Goal: Information Seeking & Learning: Check status

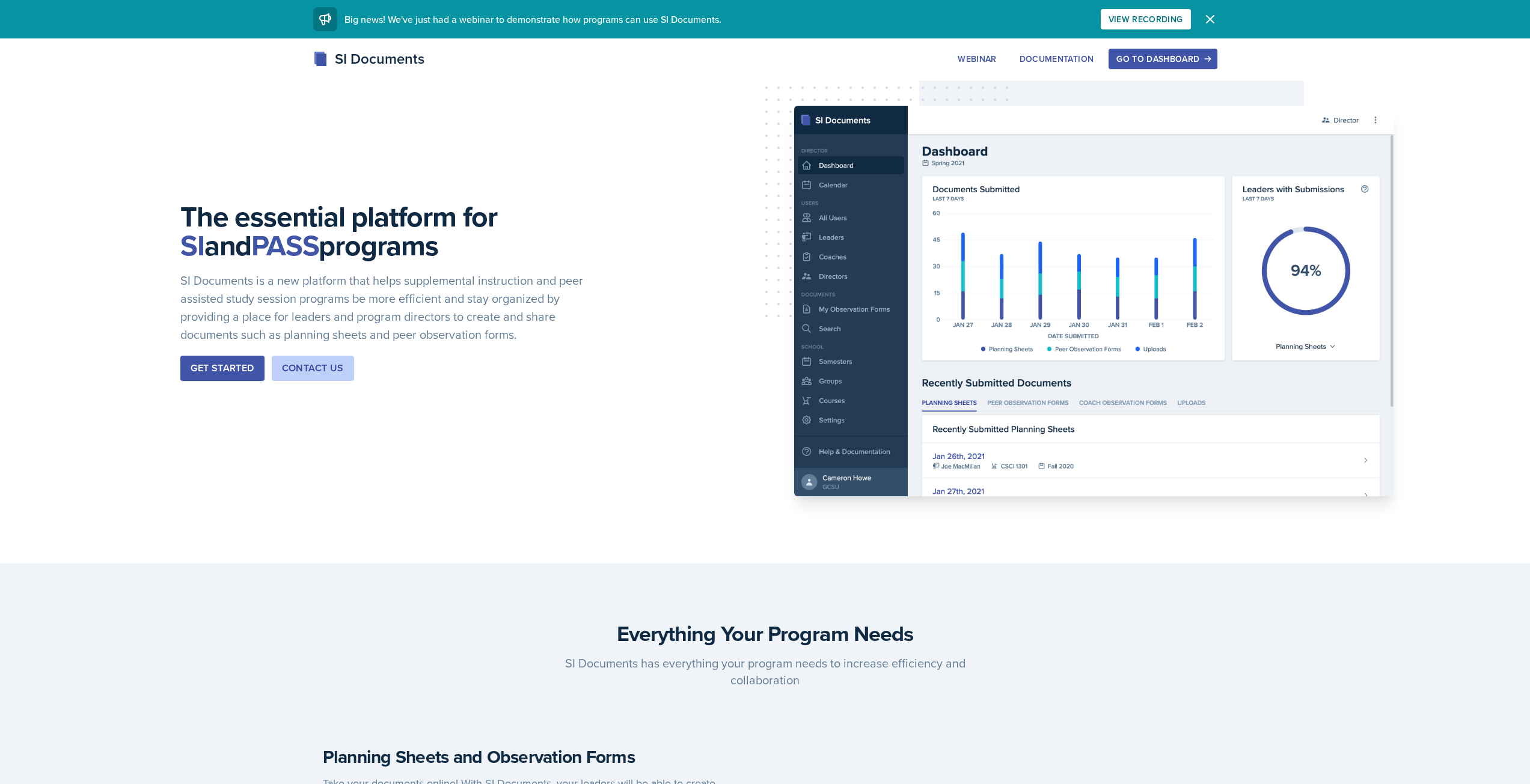
click at [1193, 54] on div "Go to Dashboard" at bounding box center [1162, 58] width 93 height 10
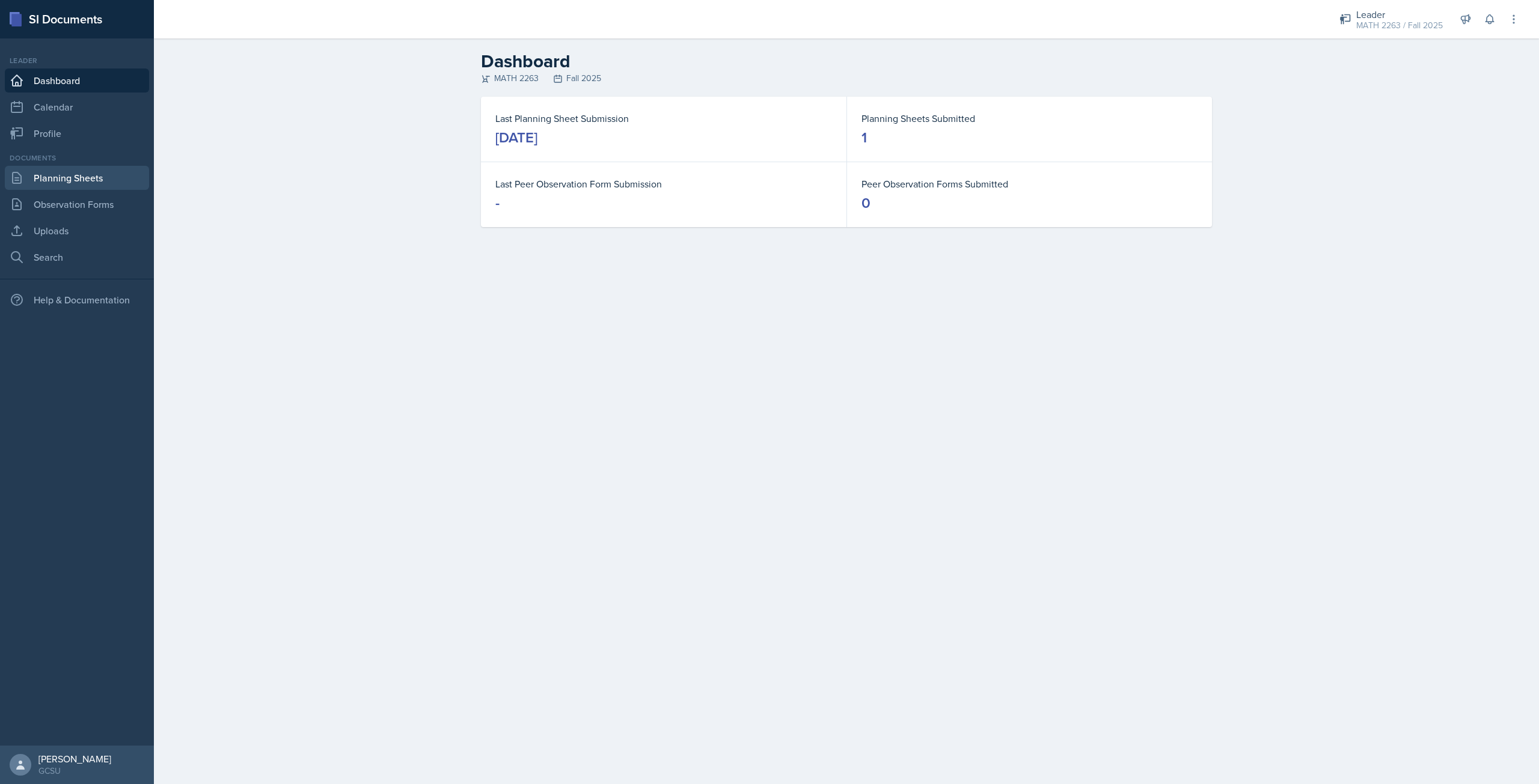
click at [72, 174] on link "Planning Sheets" at bounding box center [76, 178] width 144 height 24
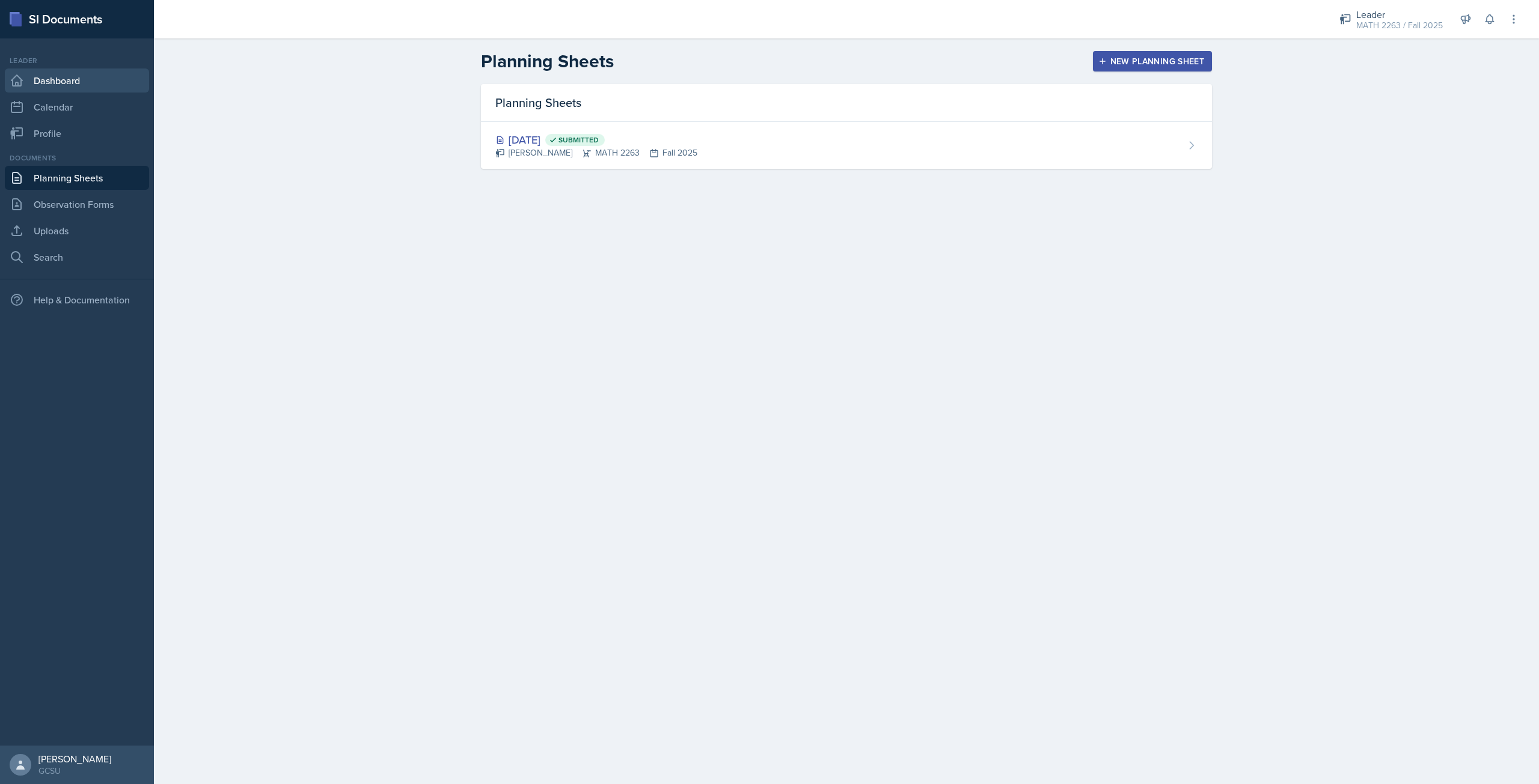
click at [126, 91] on link "Dashboard" at bounding box center [76, 81] width 144 height 24
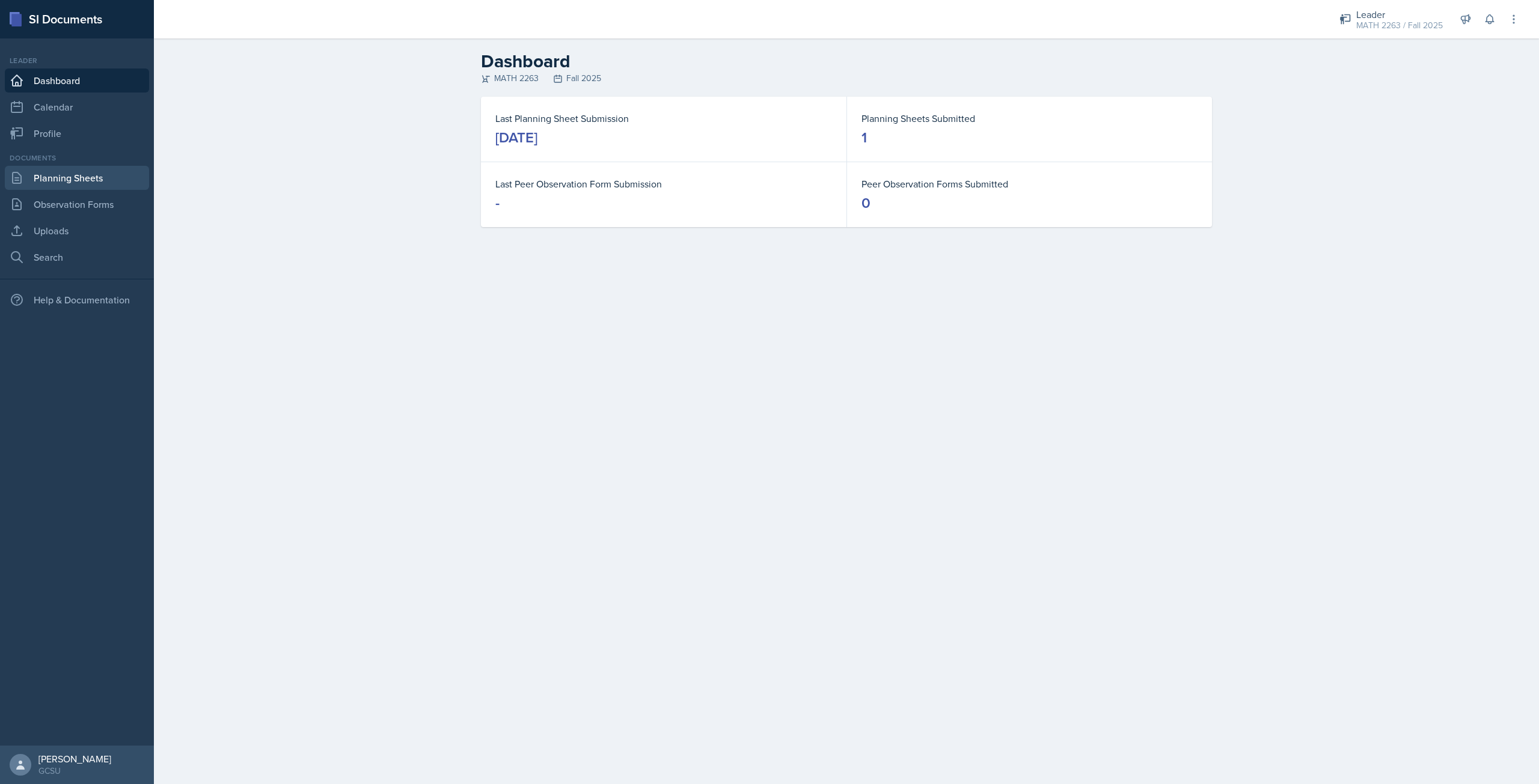
click at [69, 178] on link "Planning Sheets" at bounding box center [76, 178] width 144 height 24
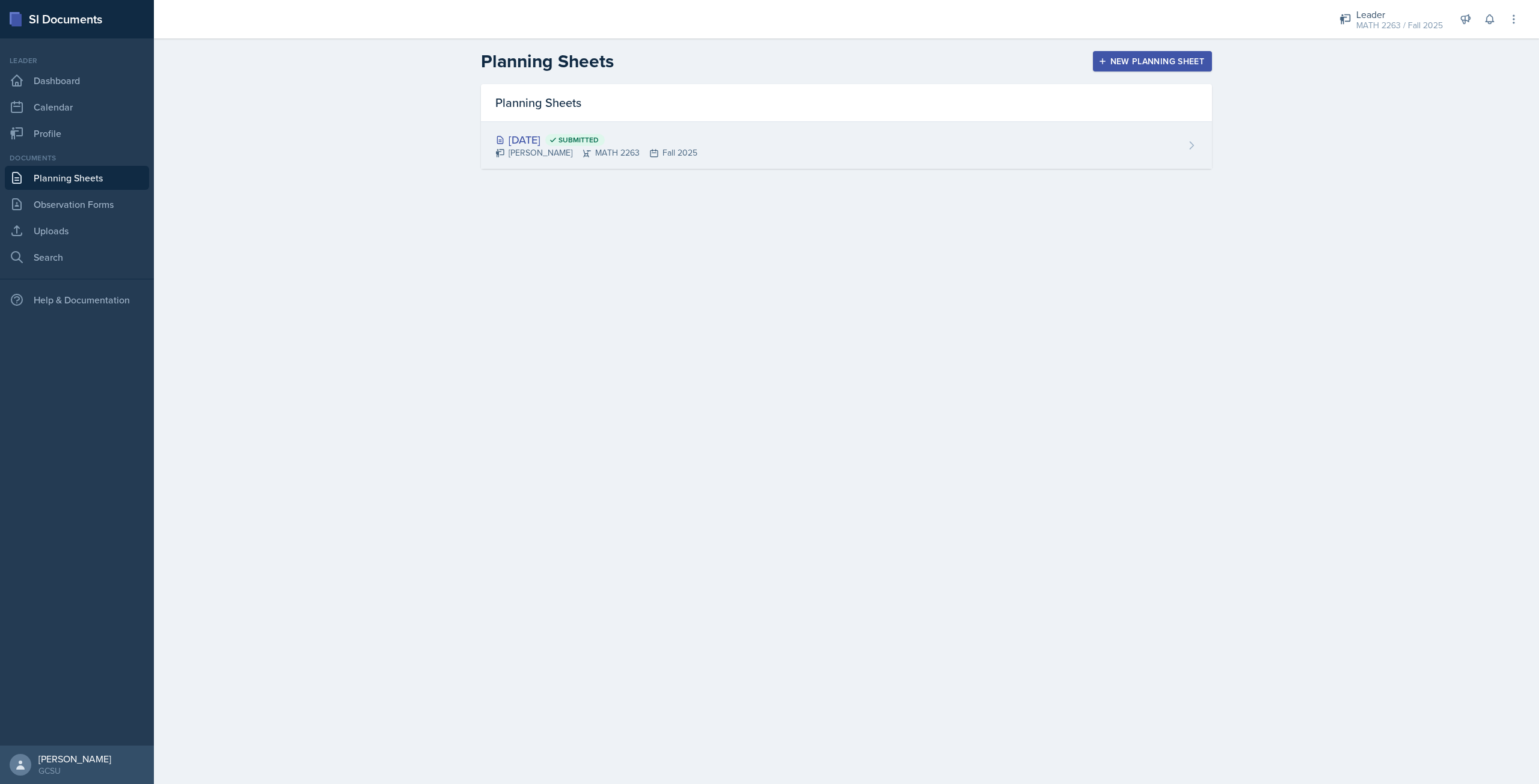
click at [560, 161] on div "[DATE] Submitted [PERSON_NAME] MATH 2263 Fall 2025" at bounding box center [846, 145] width 731 height 47
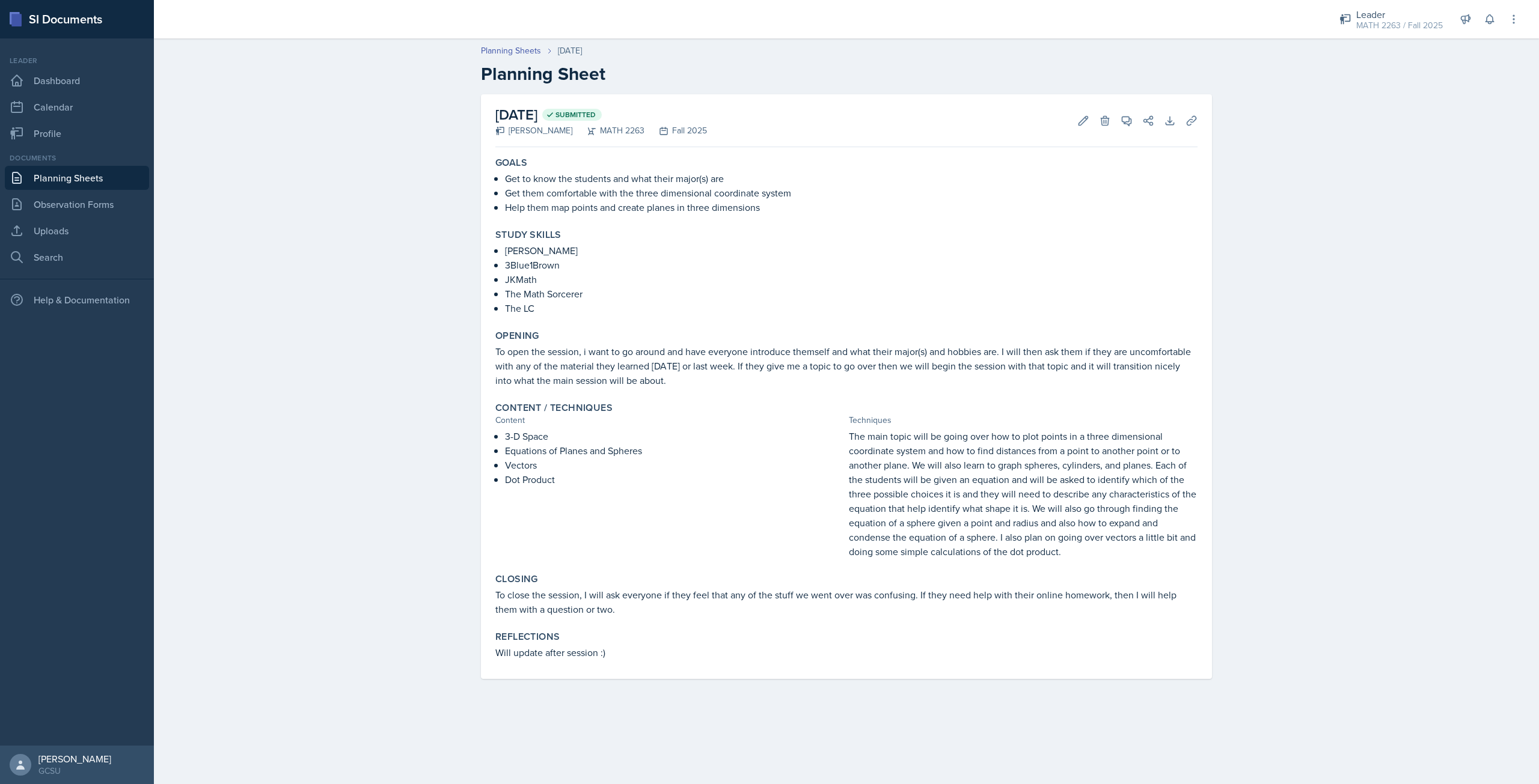
click at [581, 645] on div "Reflections Will update after session :)" at bounding box center [846, 644] width 712 height 38
click at [1090, 125] on button "Edit" at bounding box center [1083, 120] width 22 height 22
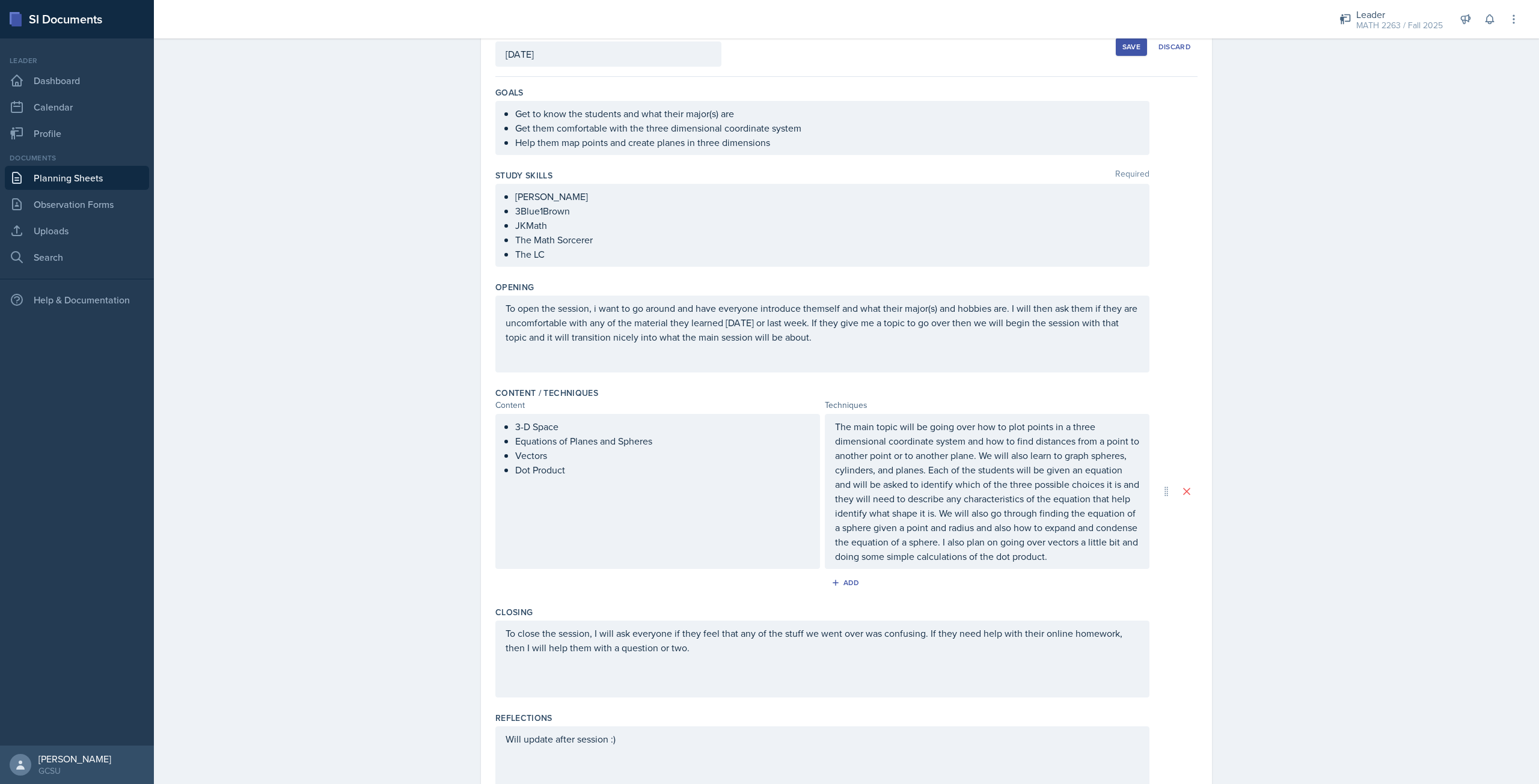
scroll to position [144, 0]
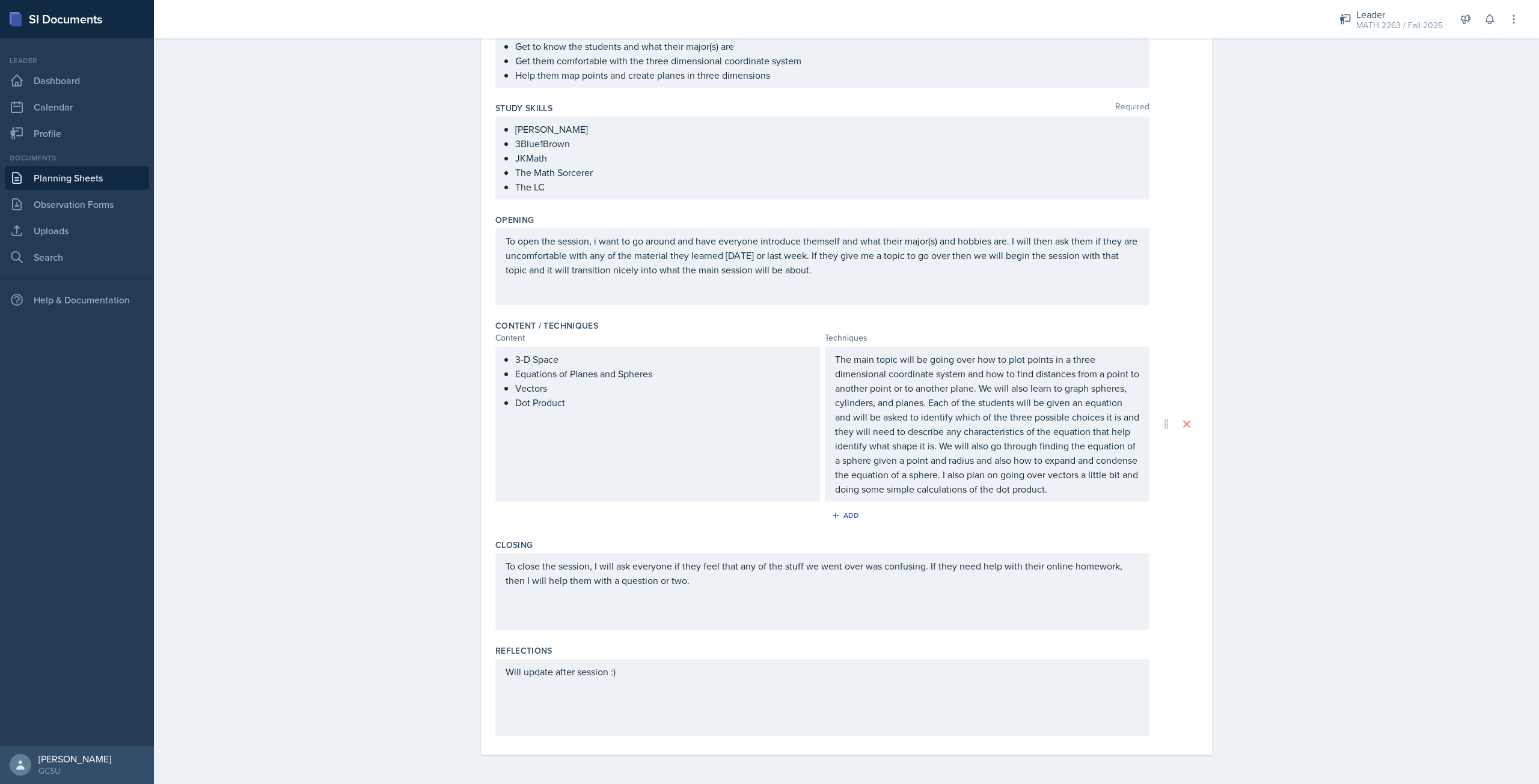
drag, startPoint x: 636, startPoint y: 682, endPoint x: 500, endPoint y: 670, distance: 136.5
click at [498, 671] on div "Will update after session :)" at bounding box center [822, 697] width 654 height 77
drag, startPoint x: 620, startPoint y: 700, endPoint x: 518, endPoint y: 688, distance: 102.7
click at [518, 688] on div "Will update after session :)" at bounding box center [822, 697] width 654 height 77
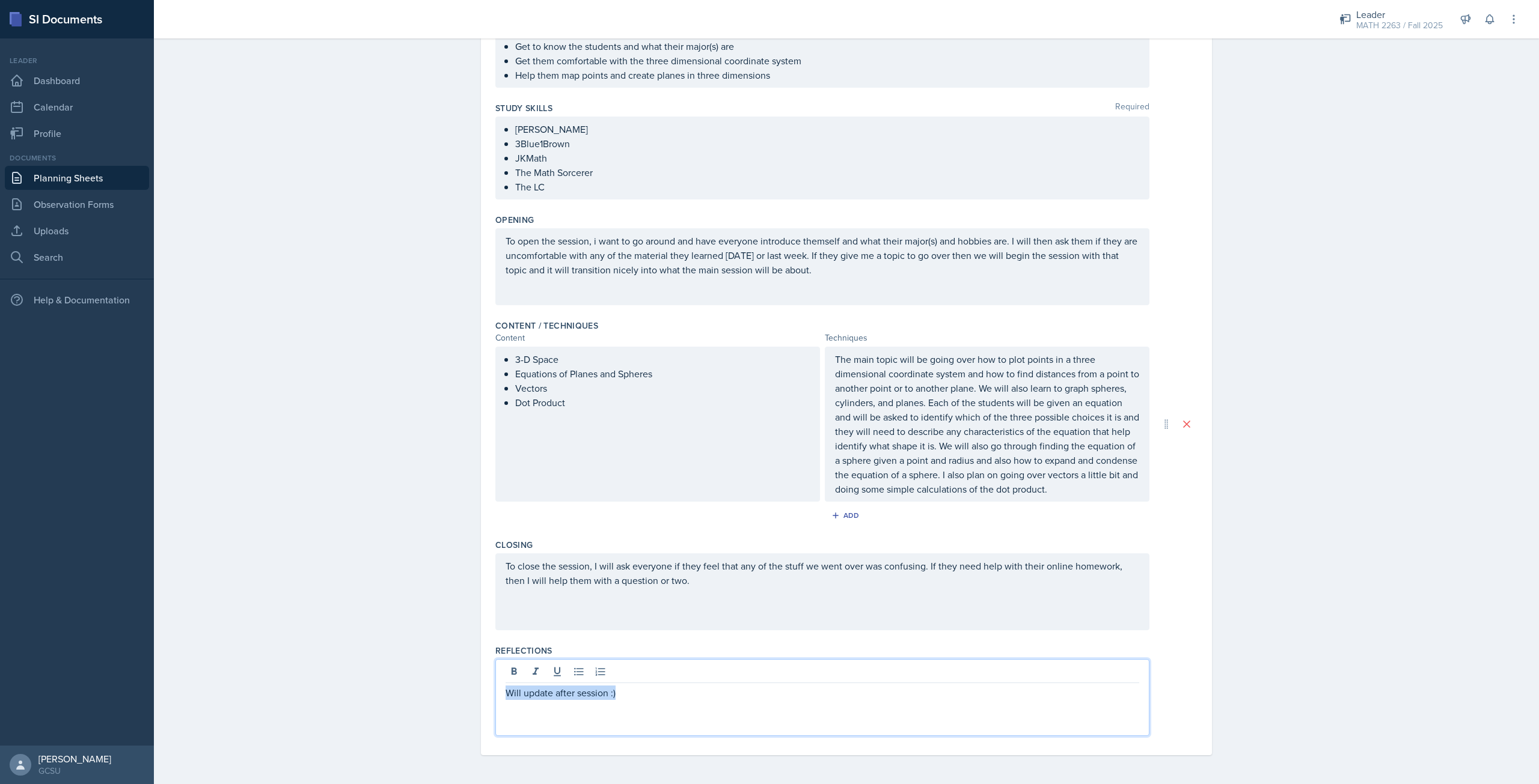
drag, startPoint x: 619, startPoint y: 691, endPoint x: 503, endPoint y: 694, distance: 116.0
click at [506, 694] on p "Will update after session :)" at bounding box center [823, 692] width 634 height 14
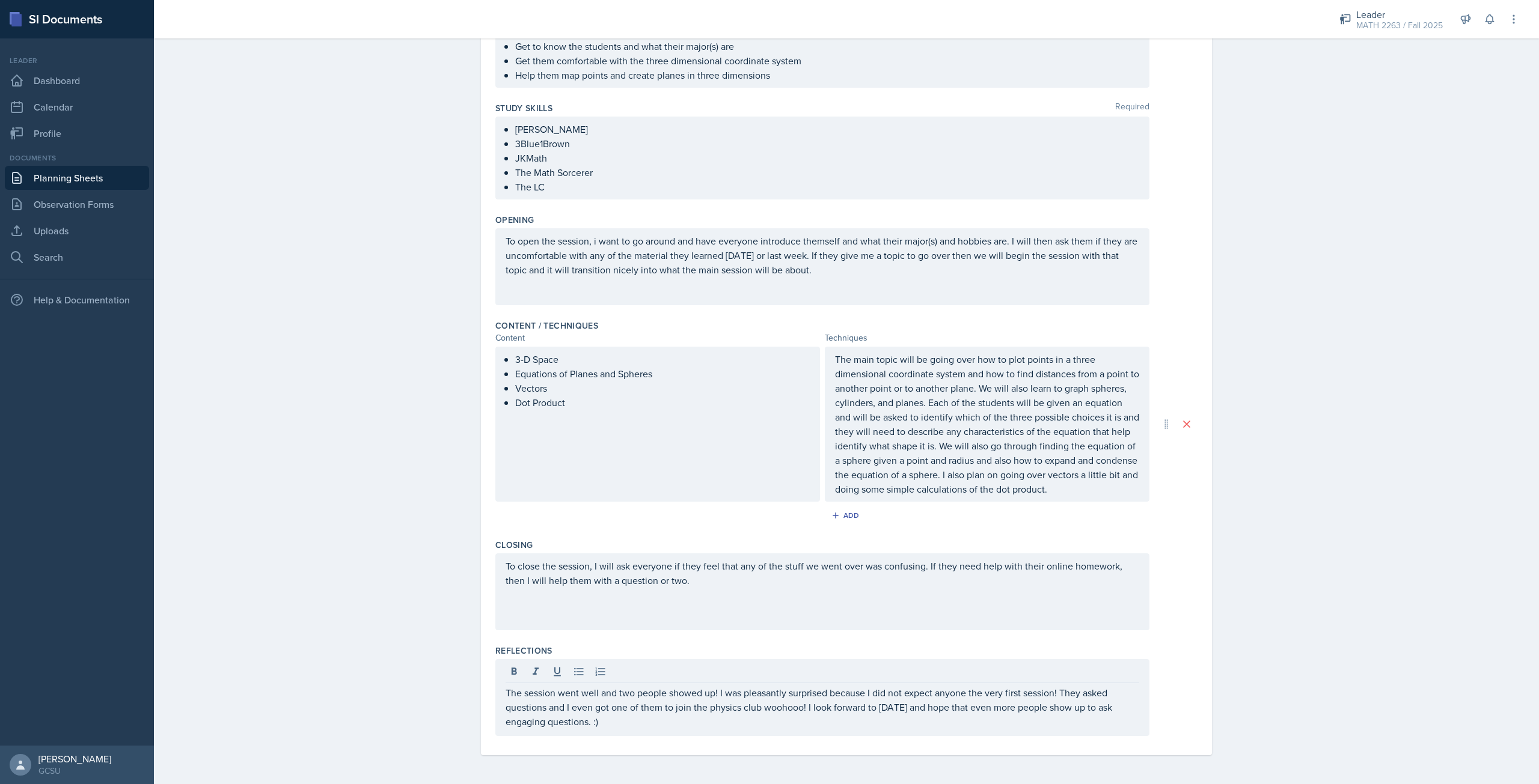
scroll to position [0, 0]
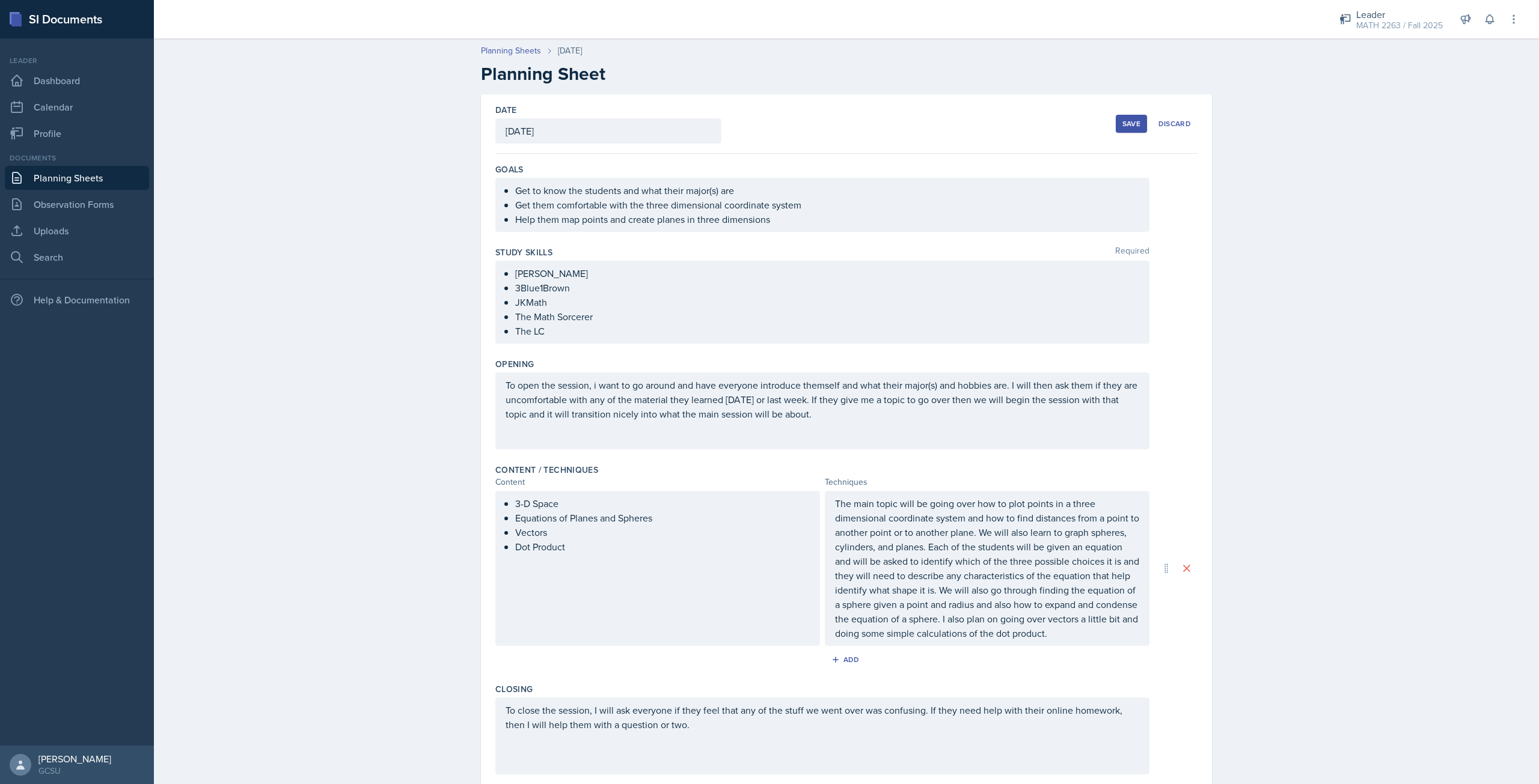
click at [1127, 125] on div "Save" at bounding box center [1131, 123] width 18 height 10
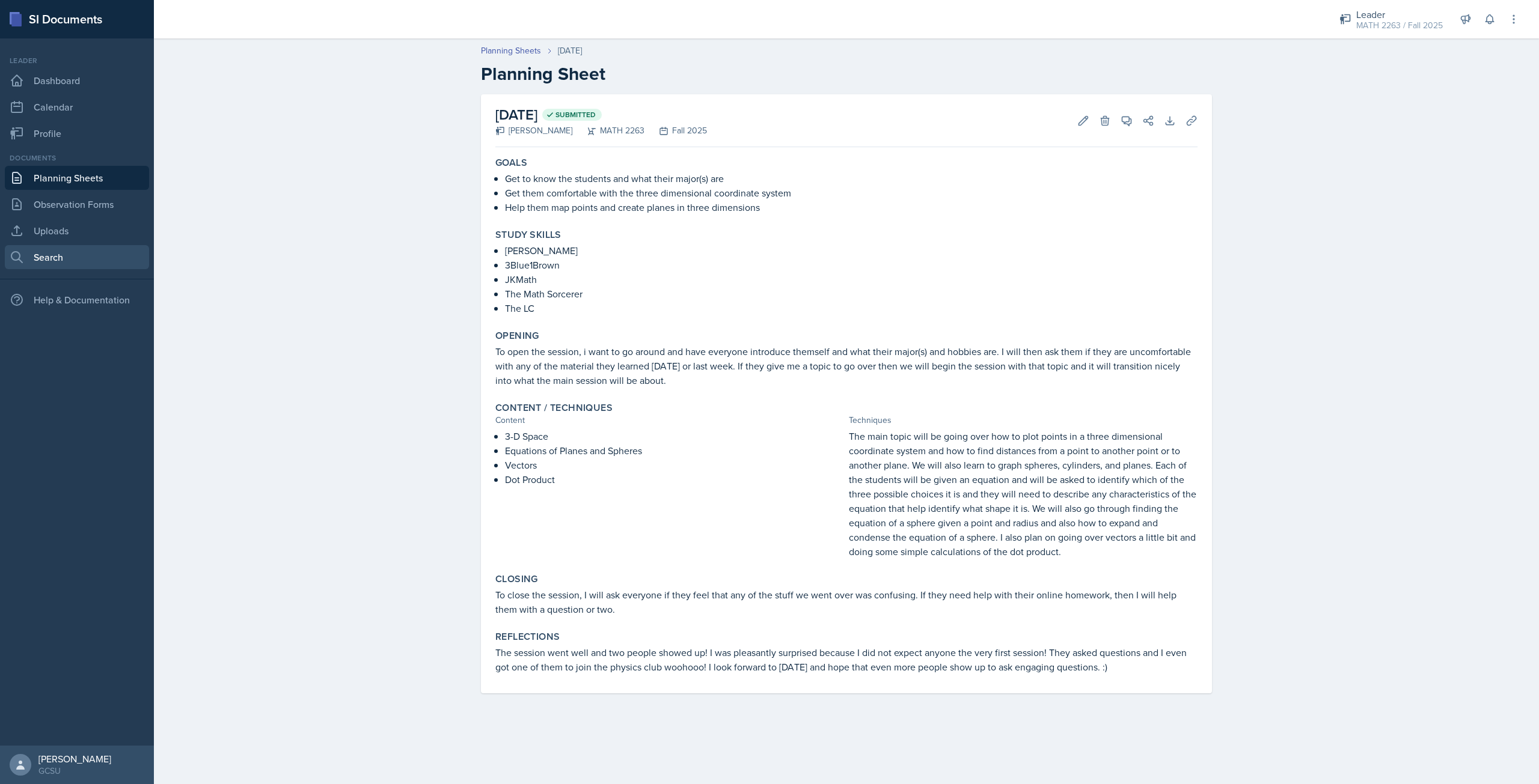
click at [64, 246] on link "Search" at bounding box center [76, 257] width 144 height 24
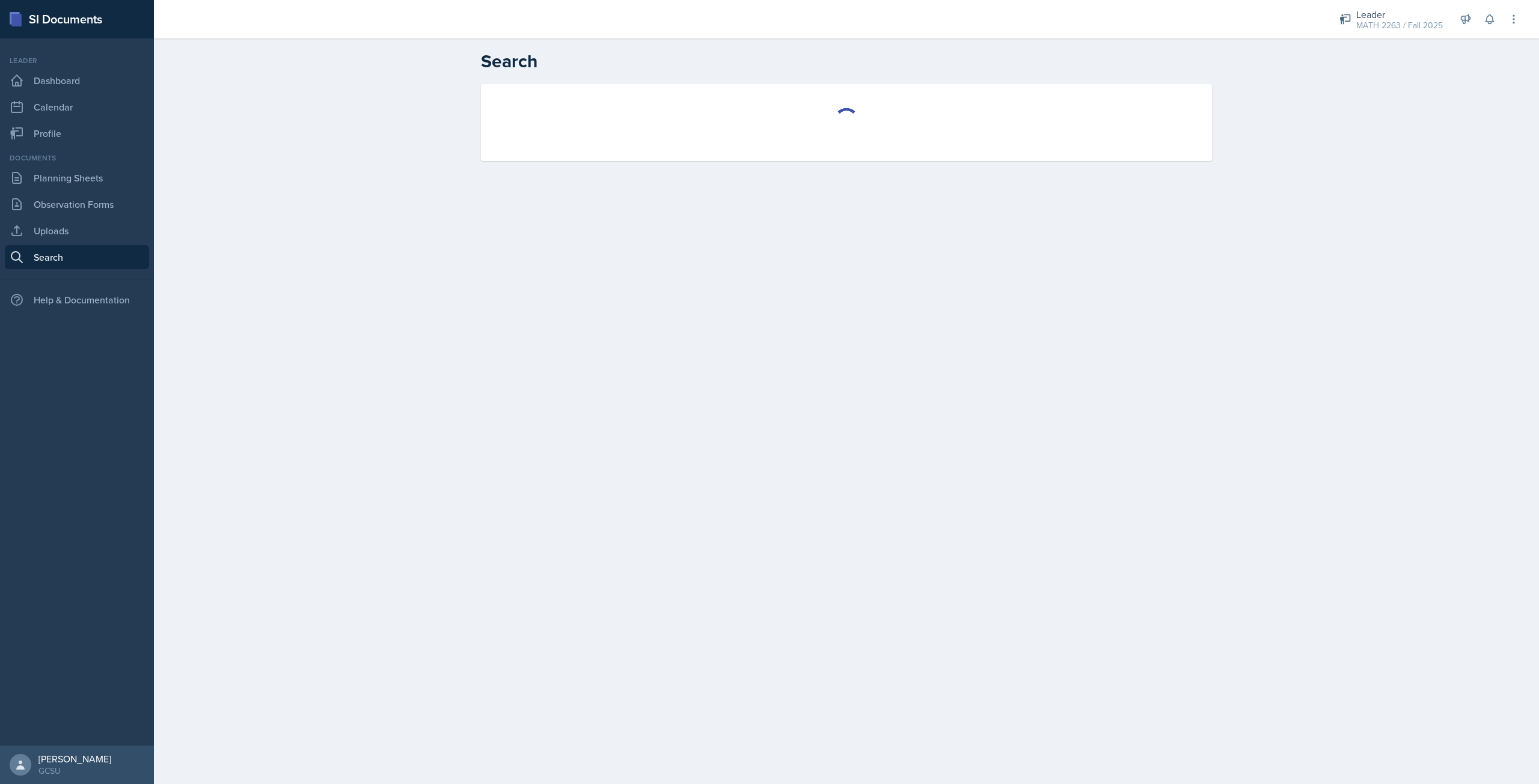
select select "all"
select select "1"
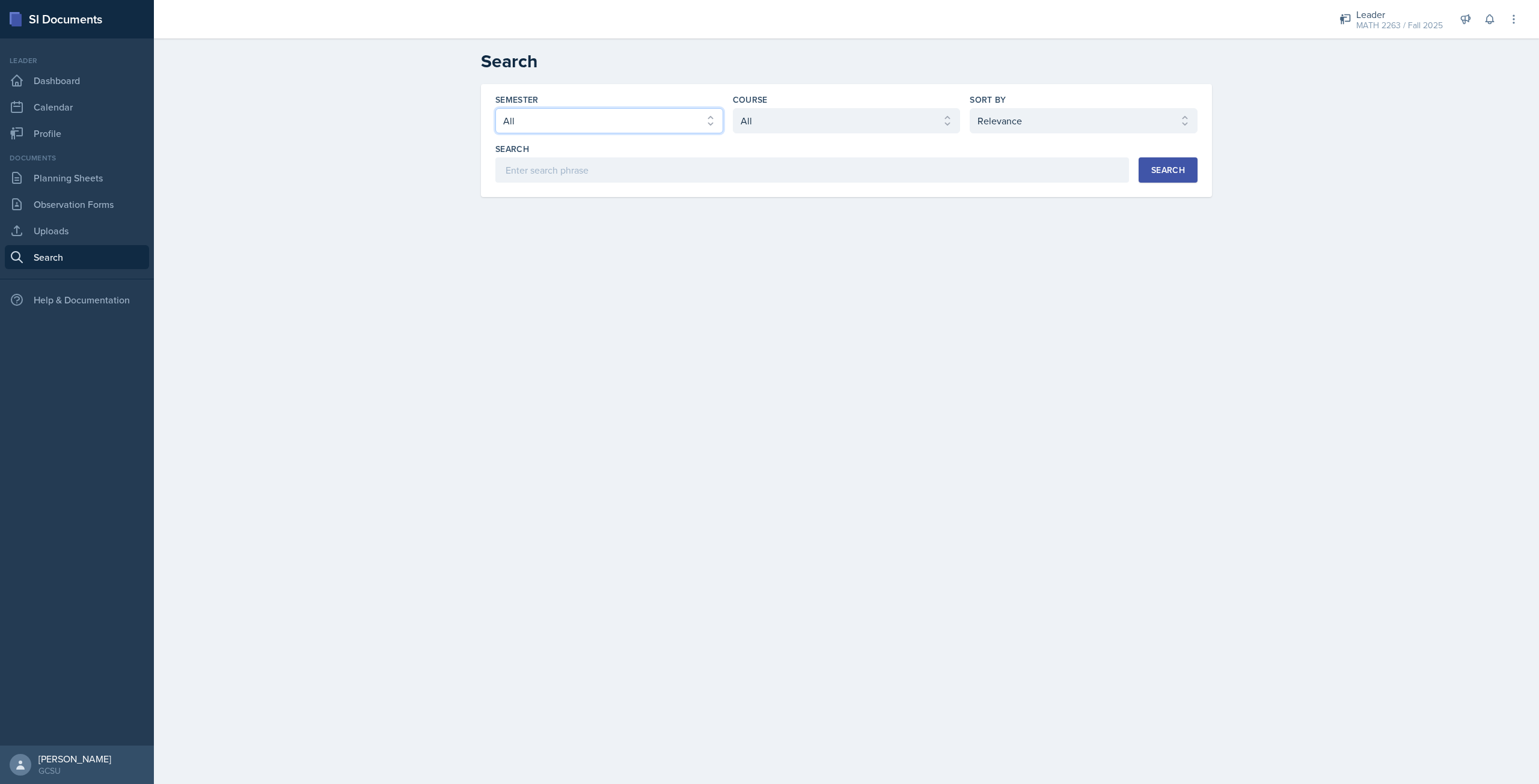
click at [565, 116] on select "Select semester All Fall 2025 Spring 2025 Fall 2024 Spring 2024 Fall 2023 Sprin…" at bounding box center [609, 121] width 228 height 25
select select "986fdc3e-2246-4ffd-9cb8-78666de4ebed"
click at [495, 108] on select "Select semester All Fall 2025 Spring 2025 Fall 2024 Spring 2024 Fall 2023 Sprin…" at bounding box center [609, 121] width 228 height 25
click at [757, 130] on select "Select course All ACCT 3101 ACCT 3102 ASTR 1000 BIOL 1100 BIOL 1107 BIOL 1108 B…" at bounding box center [846, 121] width 228 height 25
click at [733, 108] on select "Select course All ACCT 3101 ACCT 3102 ASTR 1000 BIOL 1100 BIOL 1107 BIOL 1108 B…" at bounding box center [846, 121] width 228 height 25
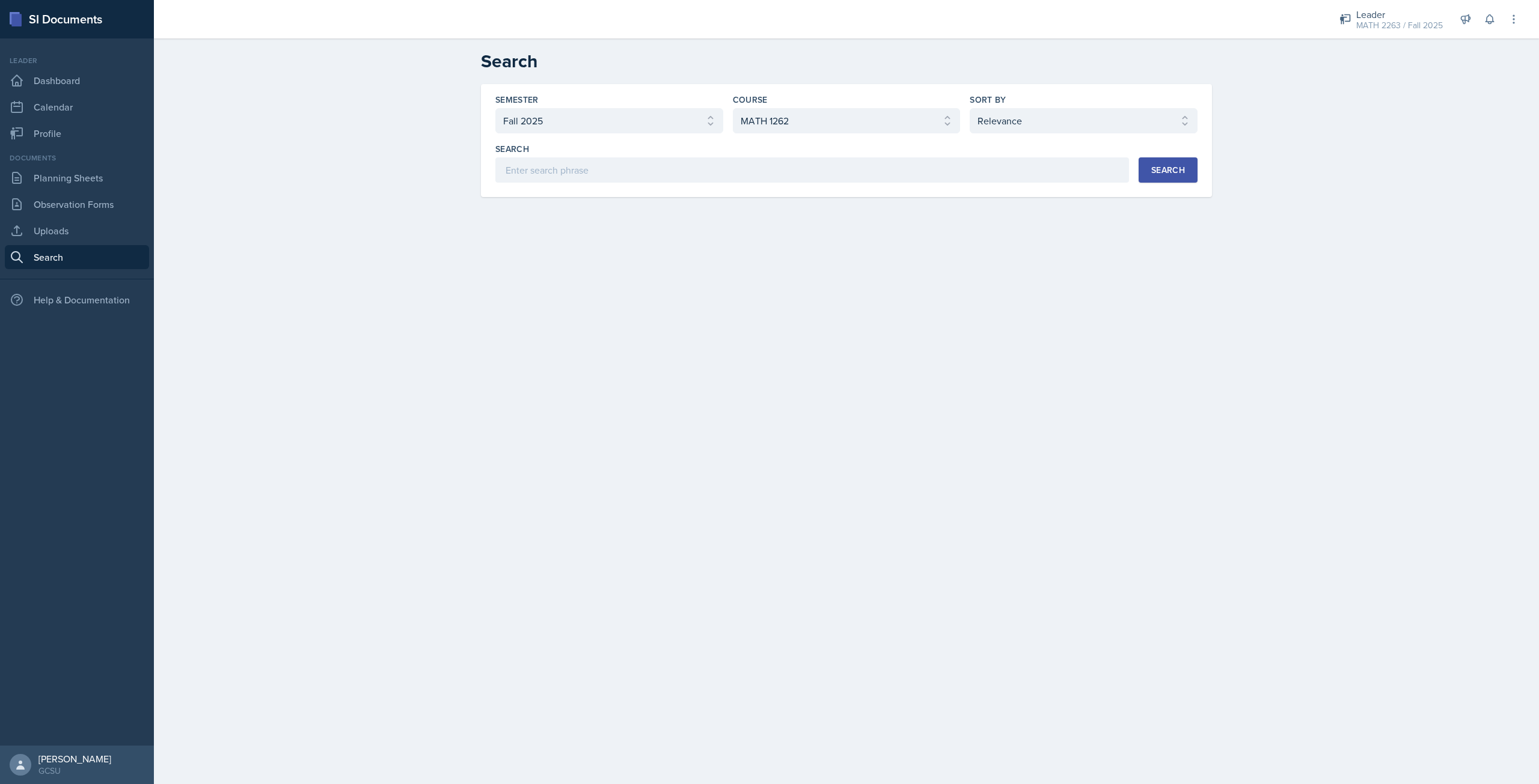
click at [1186, 167] on button "Search" at bounding box center [1168, 170] width 59 height 25
click at [687, 128] on select "Select semester All Fall 2025 Spring 2025 Fall 2024 Spring 2024 Fall 2023 Sprin…" at bounding box center [609, 121] width 228 height 25
click at [770, 131] on select "Select course All ACCT 3101 ACCT 3102 ASTR 1000 BIOL 1100 BIOL 1107 BIOL 1108 B…" at bounding box center [846, 121] width 228 height 25
click at [733, 108] on select "Select course All ACCT 3101 ACCT 3102 ASTR 1000 BIOL 1100 BIOL 1107 BIOL 1108 B…" at bounding box center [846, 121] width 228 height 25
click at [1173, 161] on button "Search" at bounding box center [1168, 170] width 59 height 25
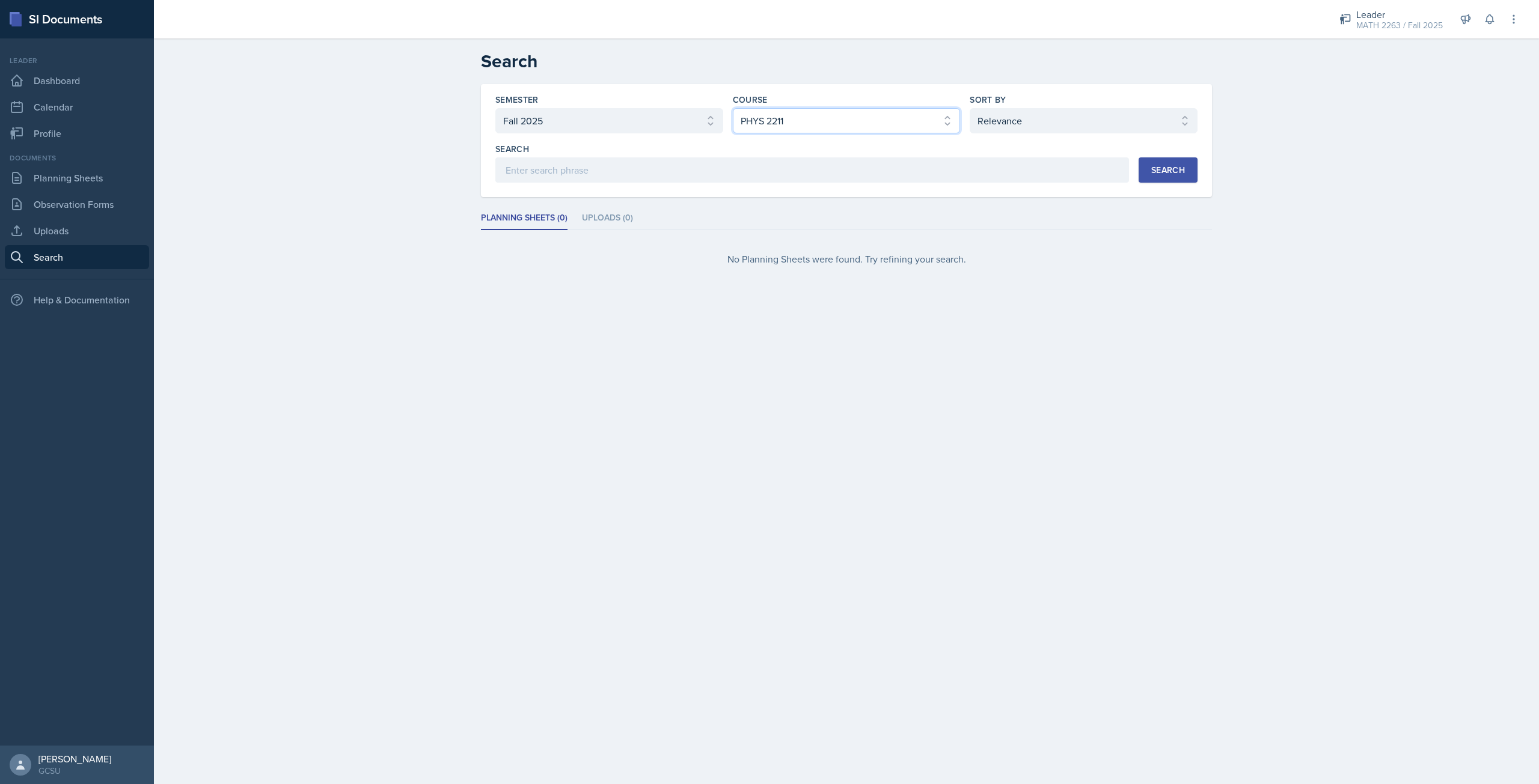
click at [831, 131] on select "Select course All ACCT 3101 ACCT 3102 ASTR 1000 BIOL 1100 BIOL 1107 BIOL 1108 B…" at bounding box center [846, 121] width 228 height 25
click at [733, 108] on select "Select course All ACCT 3101 ACCT 3102 ASTR 1000 BIOL 1100 BIOL 1107 BIOL 1108 B…" at bounding box center [846, 121] width 228 height 25
click at [1150, 168] on button "Search" at bounding box center [1168, 170] width 59 height 25
click at [779, 121] on select "Select course All ACCT 3101 ACCT 3102 ASTR 1000 BIOL 1100 BIOL 1107 BIOL 1108 B…" at bounding box center [846, 121] width 228 height 25
click at [733, 108] on select "Select course All ACCT 3101 ACCT 3102 ASTR 1000 BIOL 1100 BIOL 1107 BIOL 1108 B…" at bounding box center [846, 121] width 228 height 25
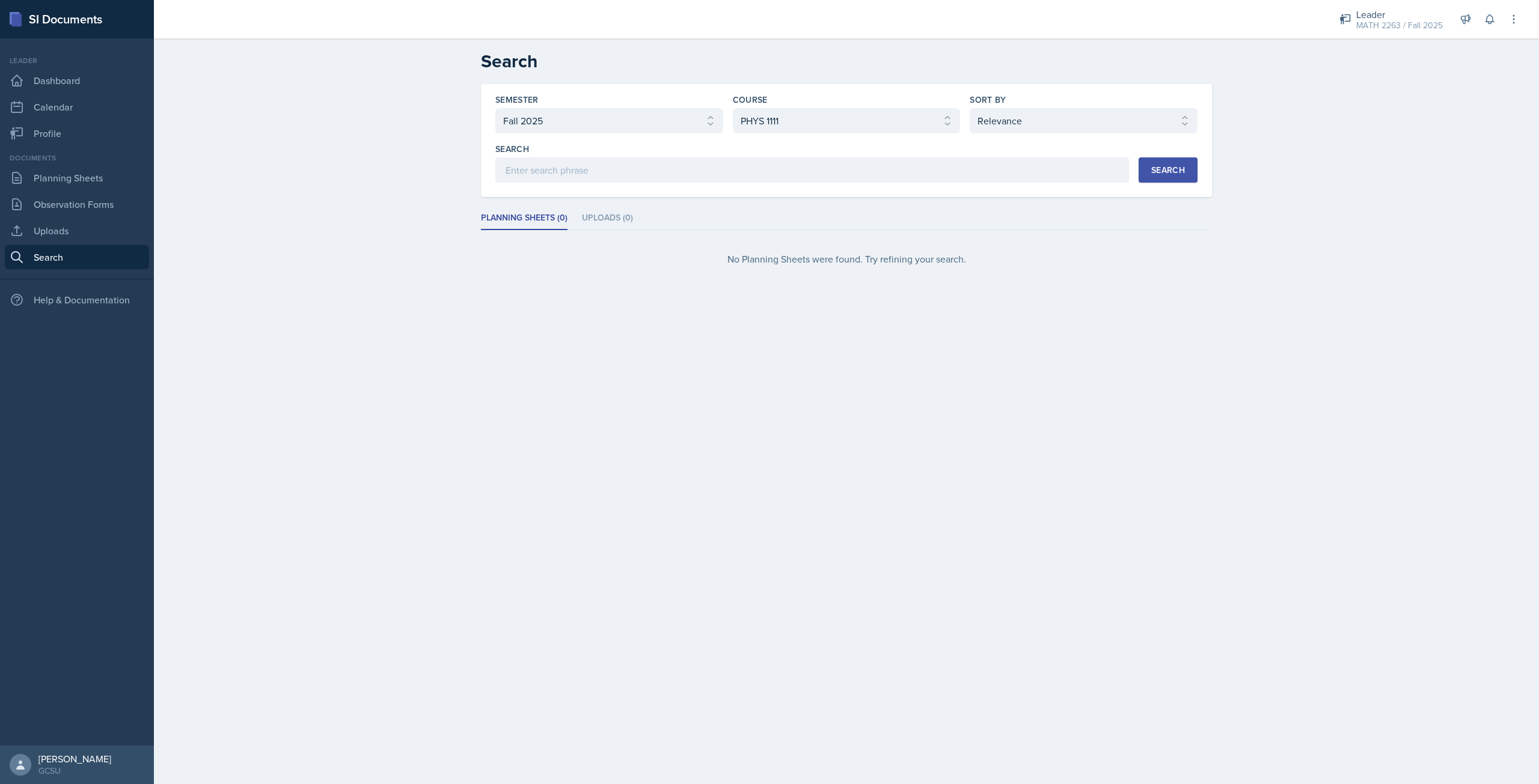
click at [1173, 160] on button "Search" at bounding box center [1168, 170] width 59 height 25
click at [592, 254] on div "[DATE]" at bounding box center [596, 258] width 202 height 16
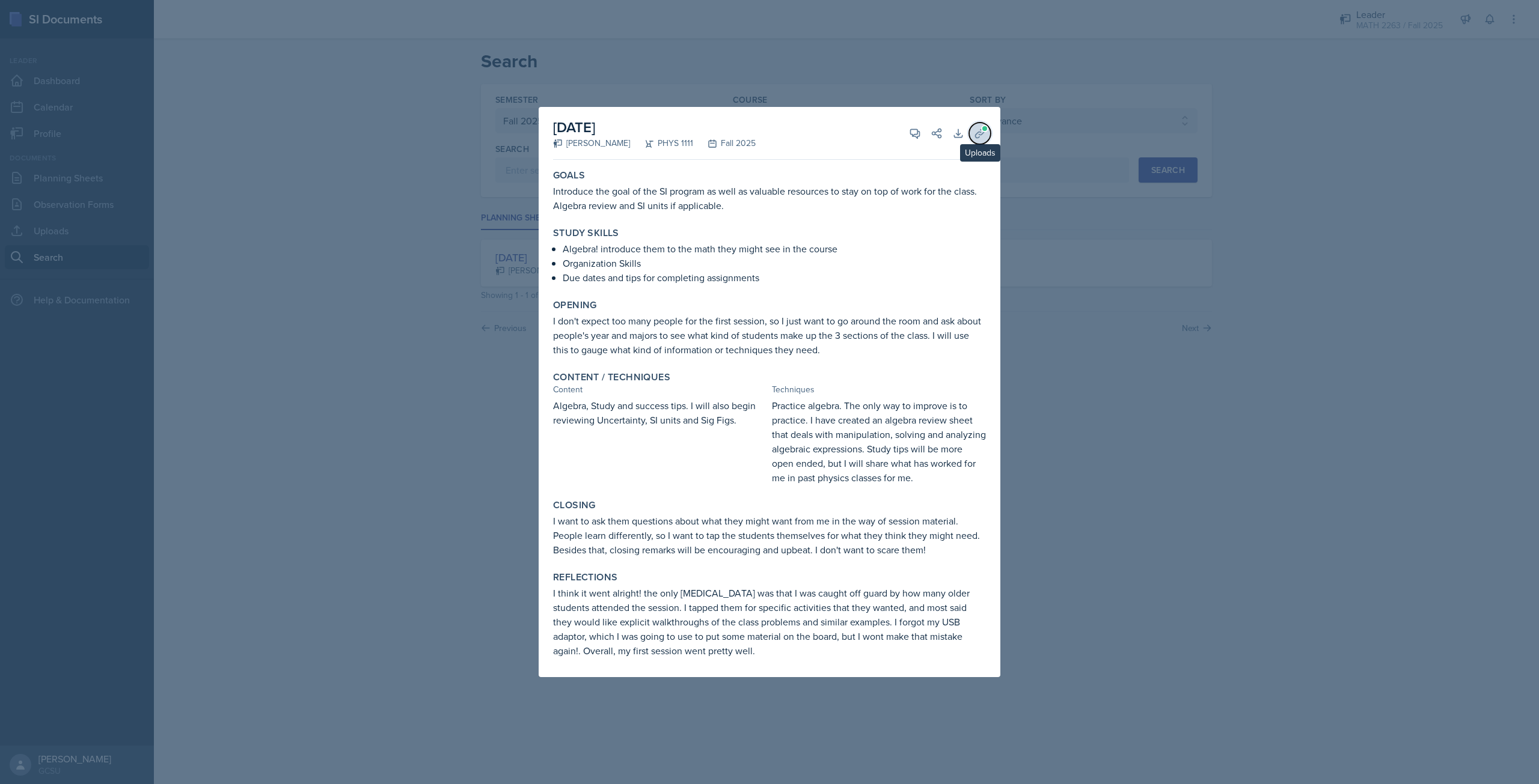
click at [986, 140] on button "Uploads" at bounding box center [979, 133] width 22 height 22
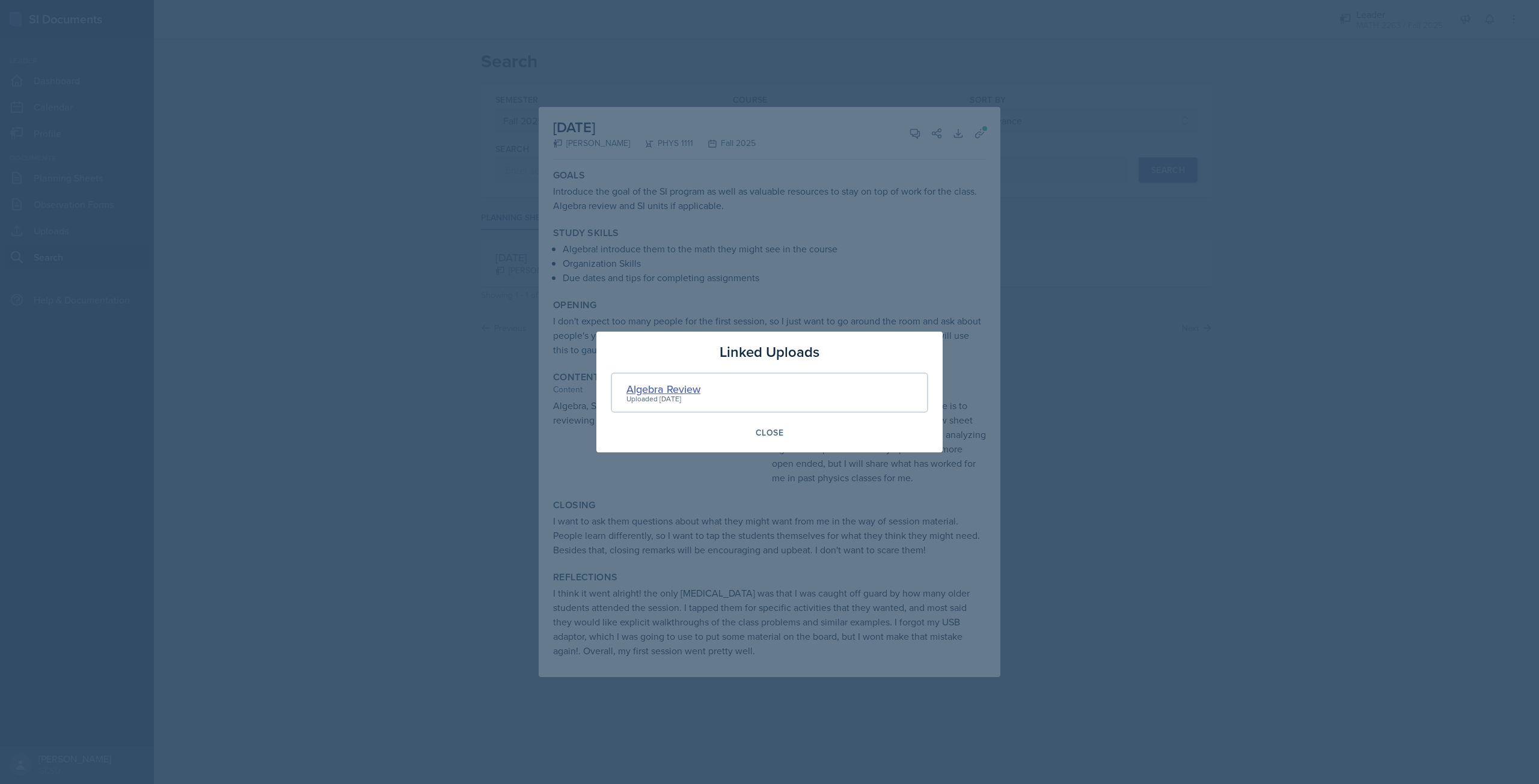
click at [693, 392] on div "Algebra Review" at bounding box center [663, 389] width 74 height 16
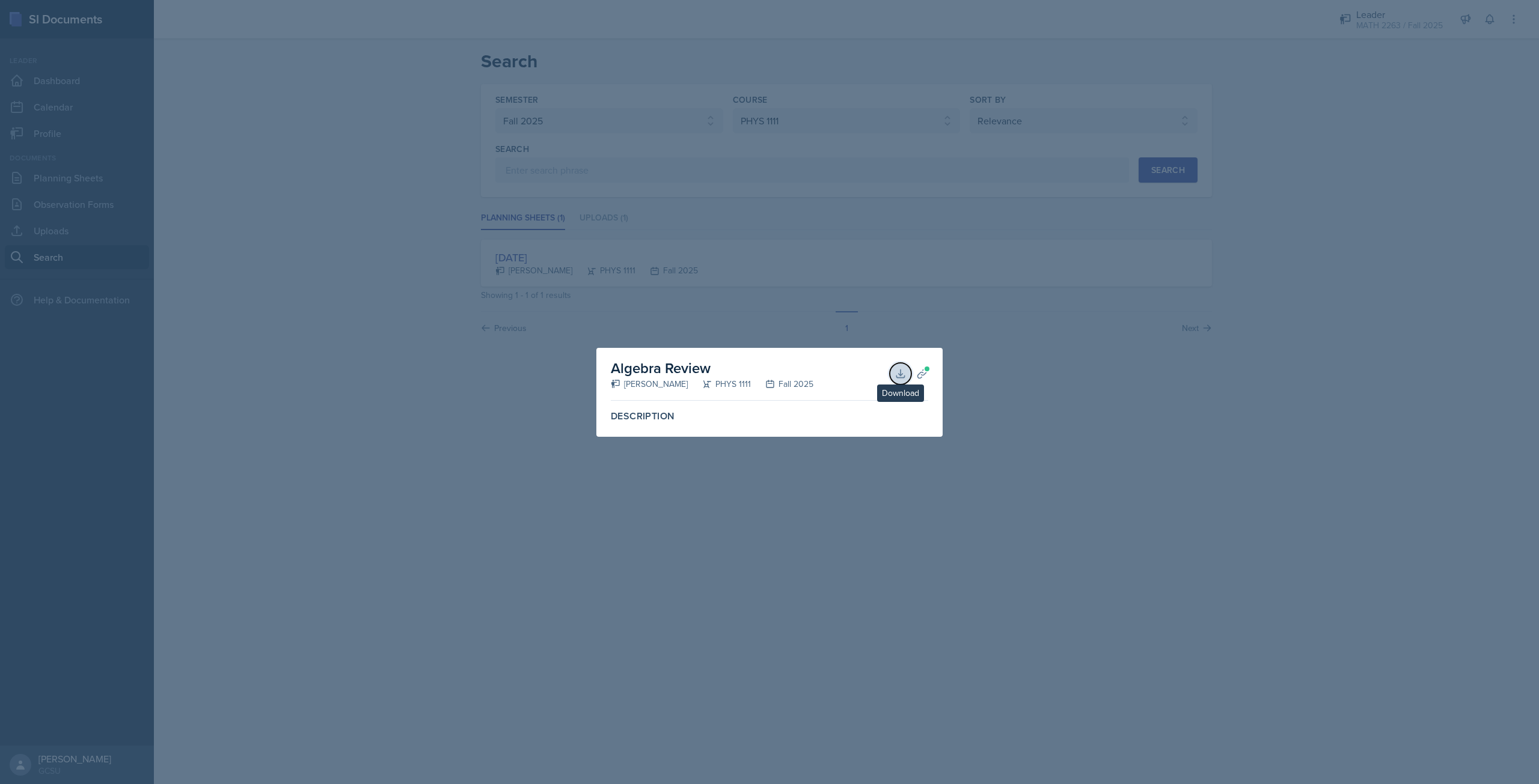
click at [896, 376] on icon at bounding box center [900, 373] width 12 height 12
click at [962, 388] on div at bounding box center [770, 392] width 1539 height 784
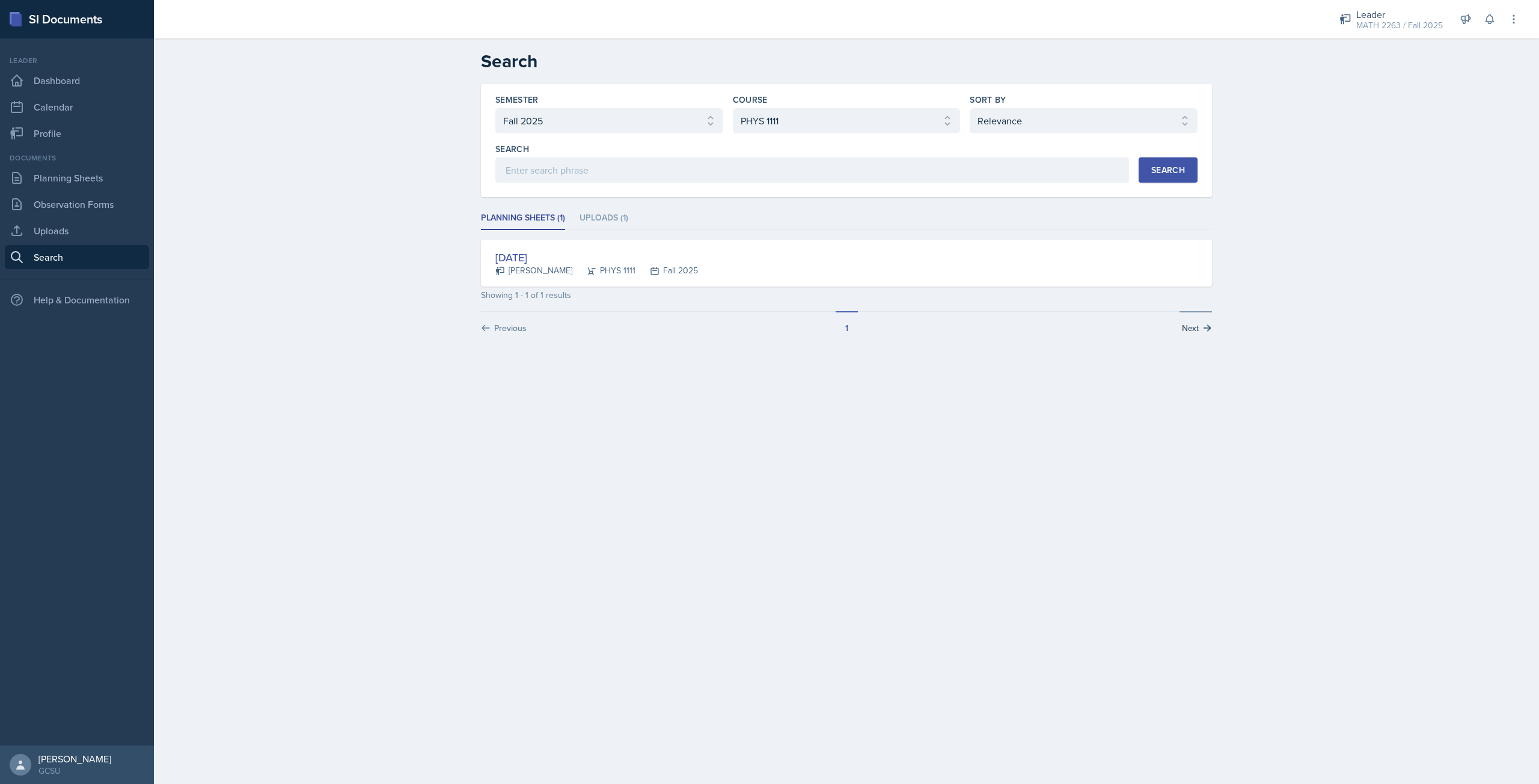
click at [1185, 324] on button "Next" at bounding box center [1195, 323] width 32 height 23
click at [561, 116] on select "Select semester All Fall 2025 Spring 2025 Fall 2024 Spring 2024 Fall 2023 Sprin…" at bounding box center [609, 121] width 228 height 25
click at [772, 334] on div "Semester Select semester All Fall 2025 Spring 2025 Fall 2024 Spring 2024 Fall 2…" at bounding box center [846, 223] width 770 height 279
click at [595, 137] on div "Semester Select semester All Fall 2025 Spring 2025 Fall 2024 Spring 2024 Fall 2…" at bounding box center [846, 138] width 702 height 89
click at [589, 126] on select "Select semester All Fall 2025 Spring 2025 Fall 2024 Spring 2024 Fall 2023 Sprin…" at bounding box center [609, 121] width 228 height 25
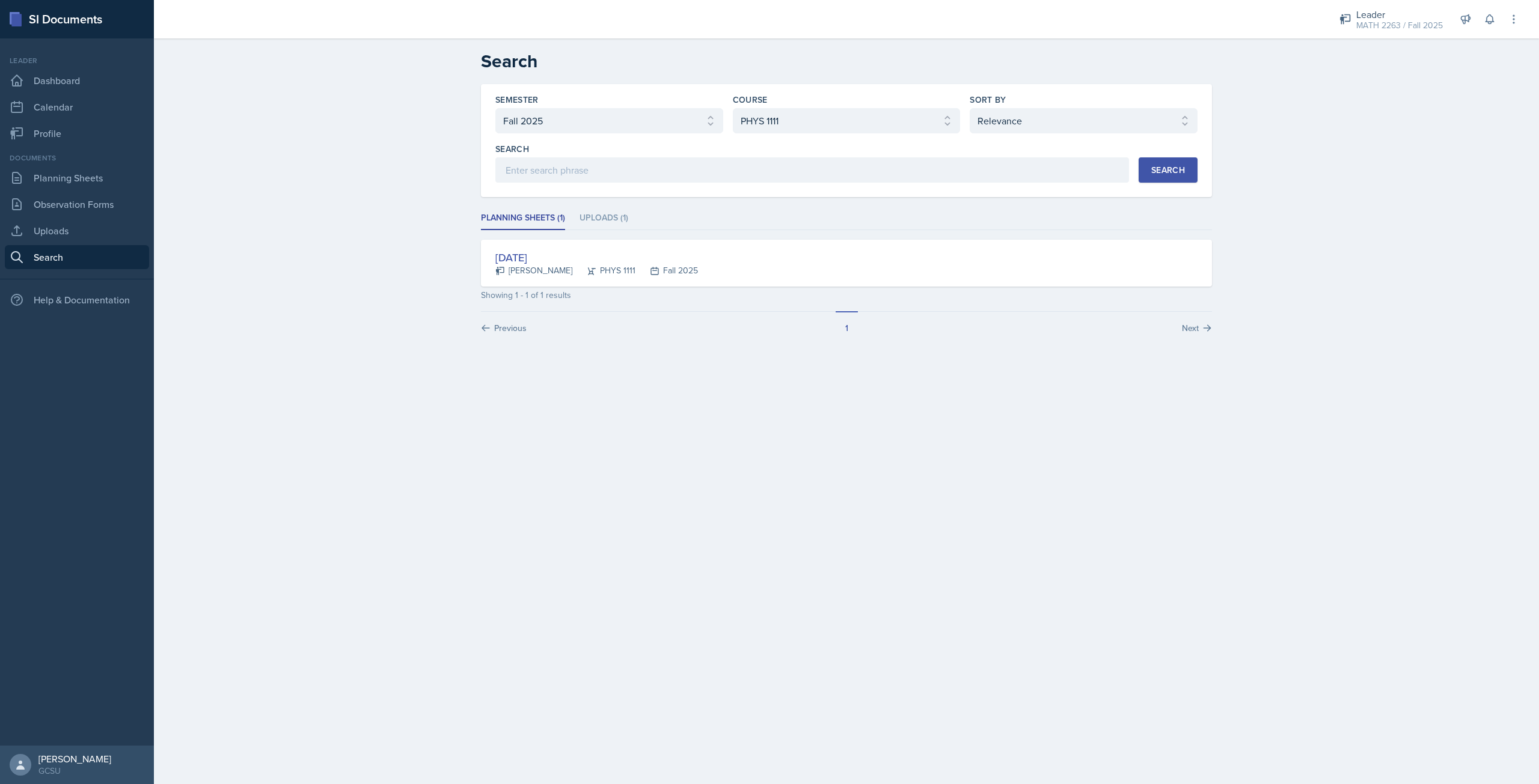
click at [1007, 400] on main "Search Semester Select semester All Fall 2025 Spring 2025 Fall 2024 Spring 2024…" at bounding box center [846, 411] width 1385 height 745
click at [799, 131] on select "Select course All ACCT 3101 ACCT 3102 ASTR 1000 BIOL 1100 BIOL 1107 BIOL 1108 B…" at bounding box center [846, 121] width 228 height 25
click at [733, 108] on select "Select course All ACCT 3101 ACCT 3102 ASTR 1000 BIOL 1100 BIOL 1107 BIOL 1108 B…" at bounding box center [846, 121] width 228 height 25
click at [1157, 168] on div "Search" at bounding box center [1168, 169] width 34 height 10
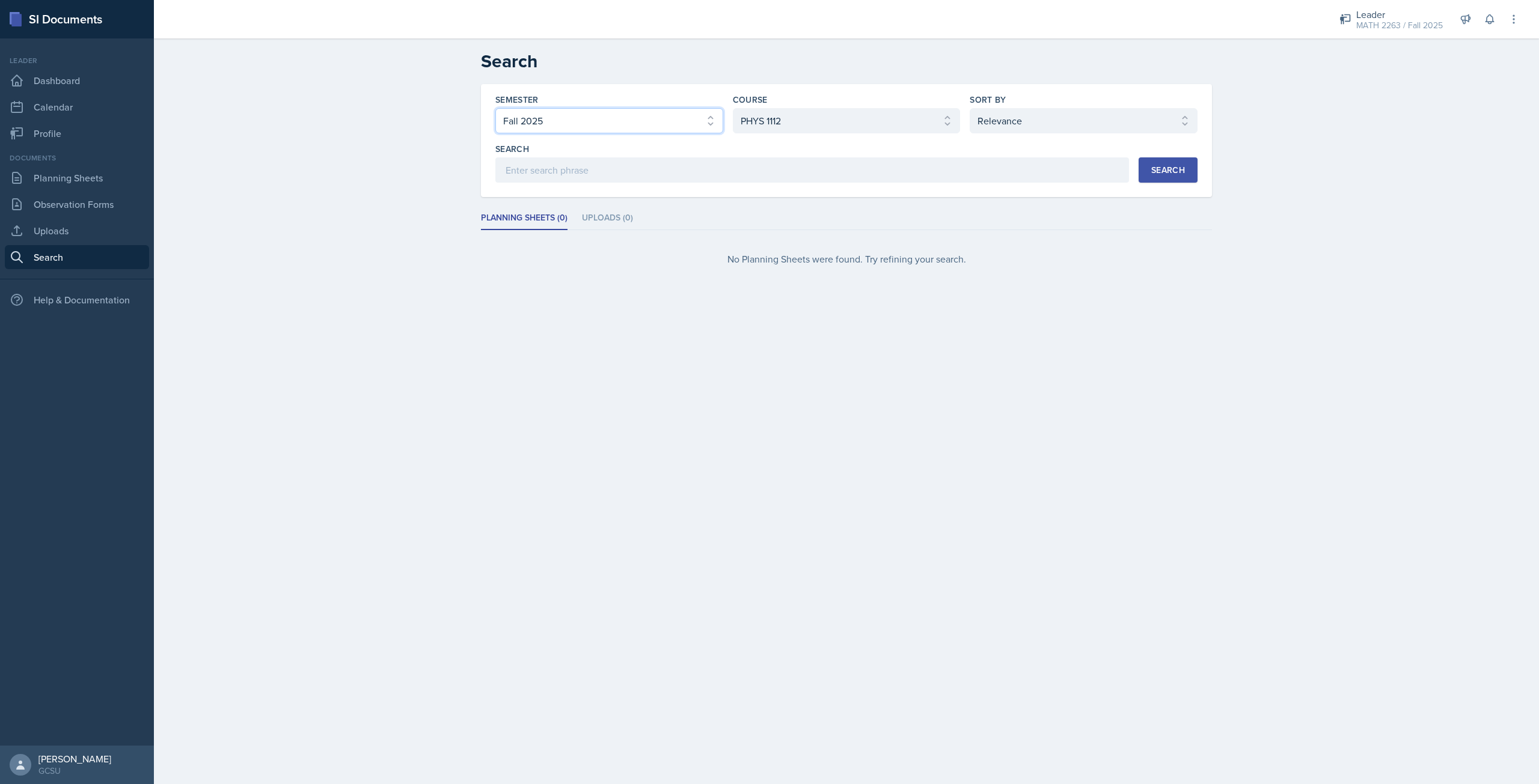
click at [625, 118] on select "Select semester All Fall 2025 Spring 2025 Fall 2024 Spring 2024 Fall 2023 Sprin…" at bounding box center [609, 121] width 228 height 25
click at [495, 108] on select "Select semester All Fall 2025 Spring 2025 Fall 2024 Spring 2024 Fall 2023 Sprin…" at bounding box center [609, 121] width 228 height 25
click at [797, 125] on select "Select course All ACCT 3101 ACCT 3102 ASTR 1000 BIOL 1100 BIOL 1107 BIOL 1108 B…" at bounding box center [846, 121] width 228 height 25
click at [733, 108] on select "Select course All ACCT 3101 ACCT 3102 ASTR 1000 BIOL 1100 BIOL 1107 BIOL 1108 B…" at bounding box center [846, 121] width 228 height 25
click at [1150, 170] on button "Search" at bounding box center [1168, 170] width 59 height 25
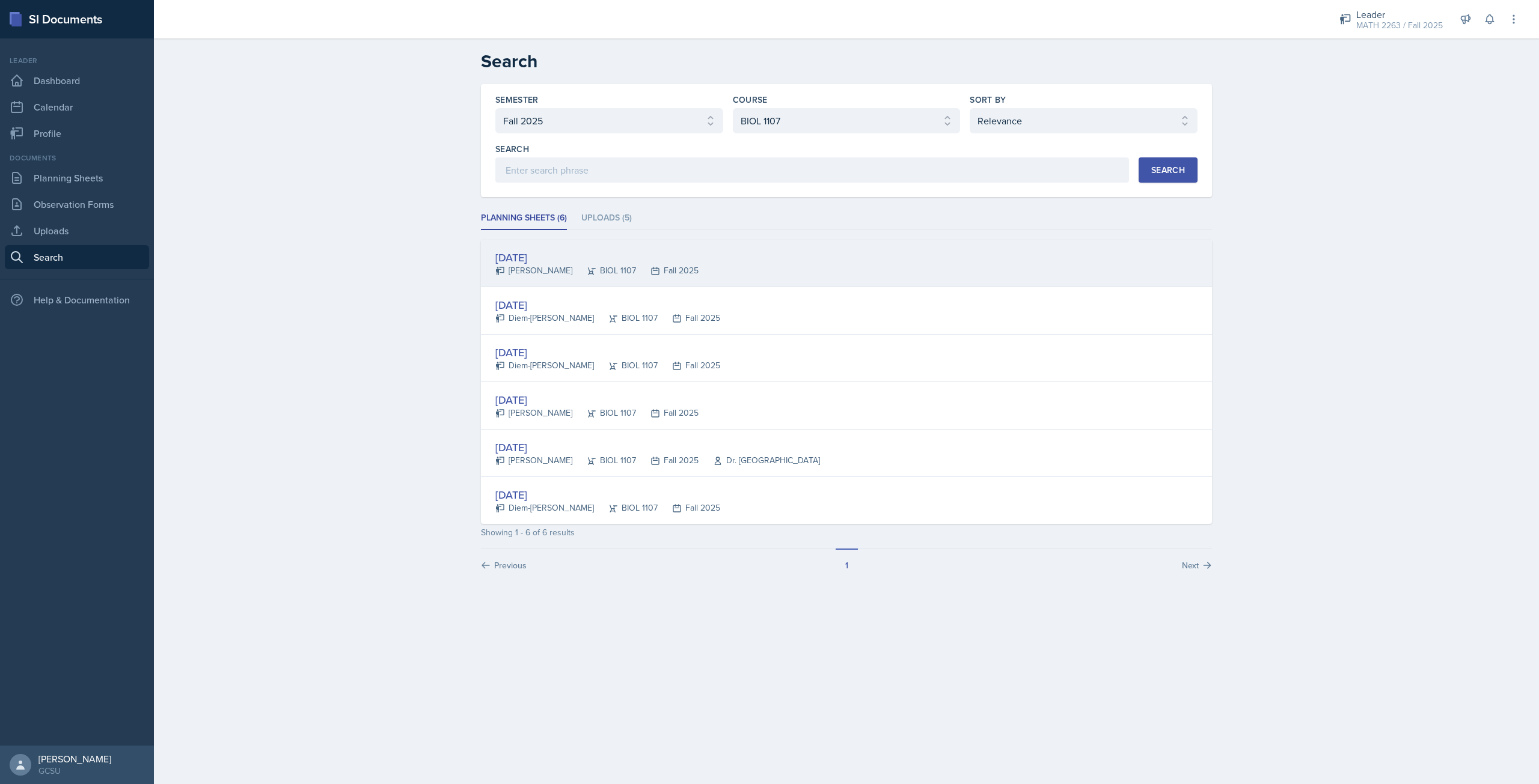
click at [545, 256] on div "[DATE]" at bounding box center [597, 258] width 203 height 16
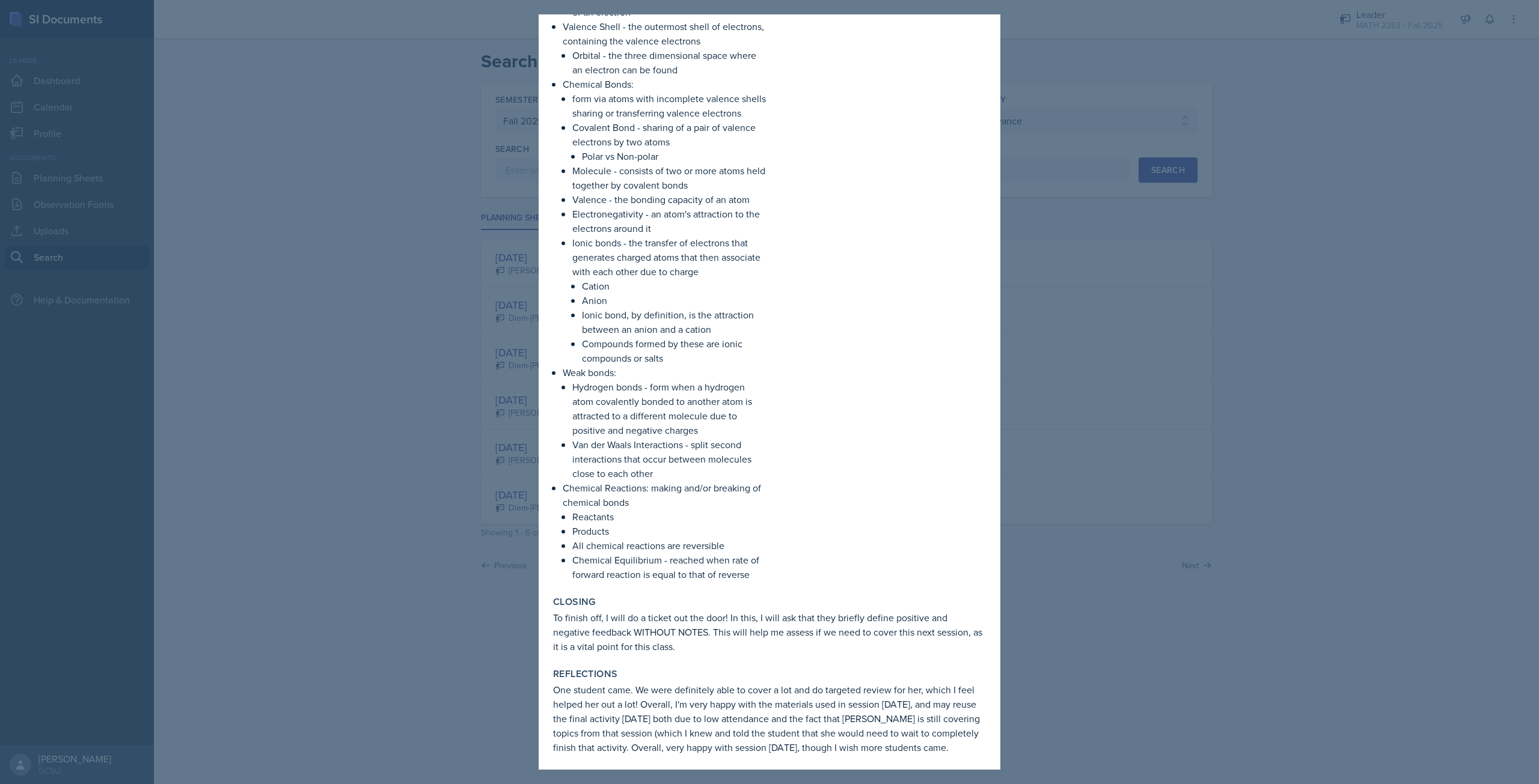
scroll to position [2088, 0]
click at [1112, 488] on div at bounding box center [770, 392] width 1539 height 784
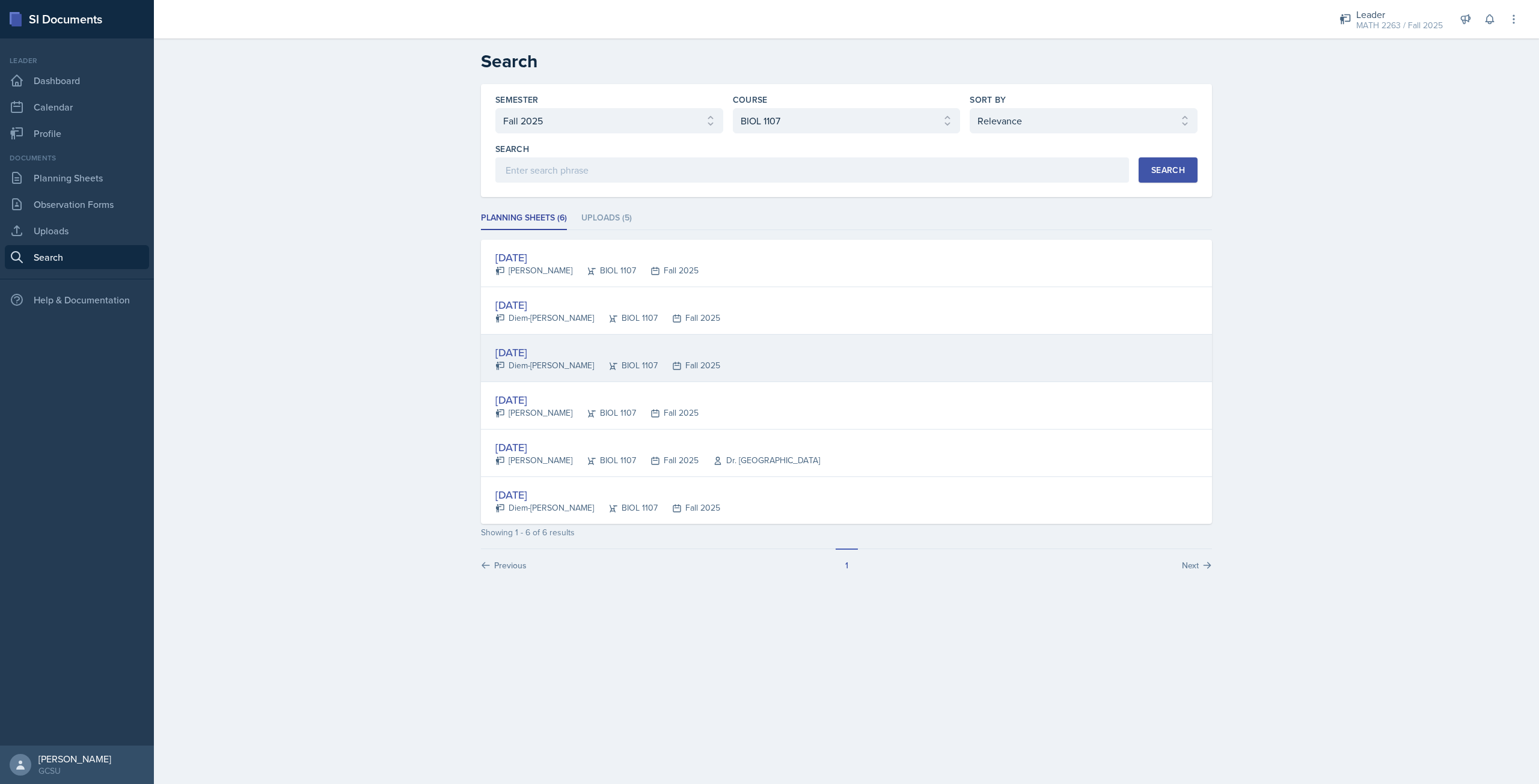
click at [548, 352] on div "[DATE]" at bounding box center [607, 352] width 225 height 16
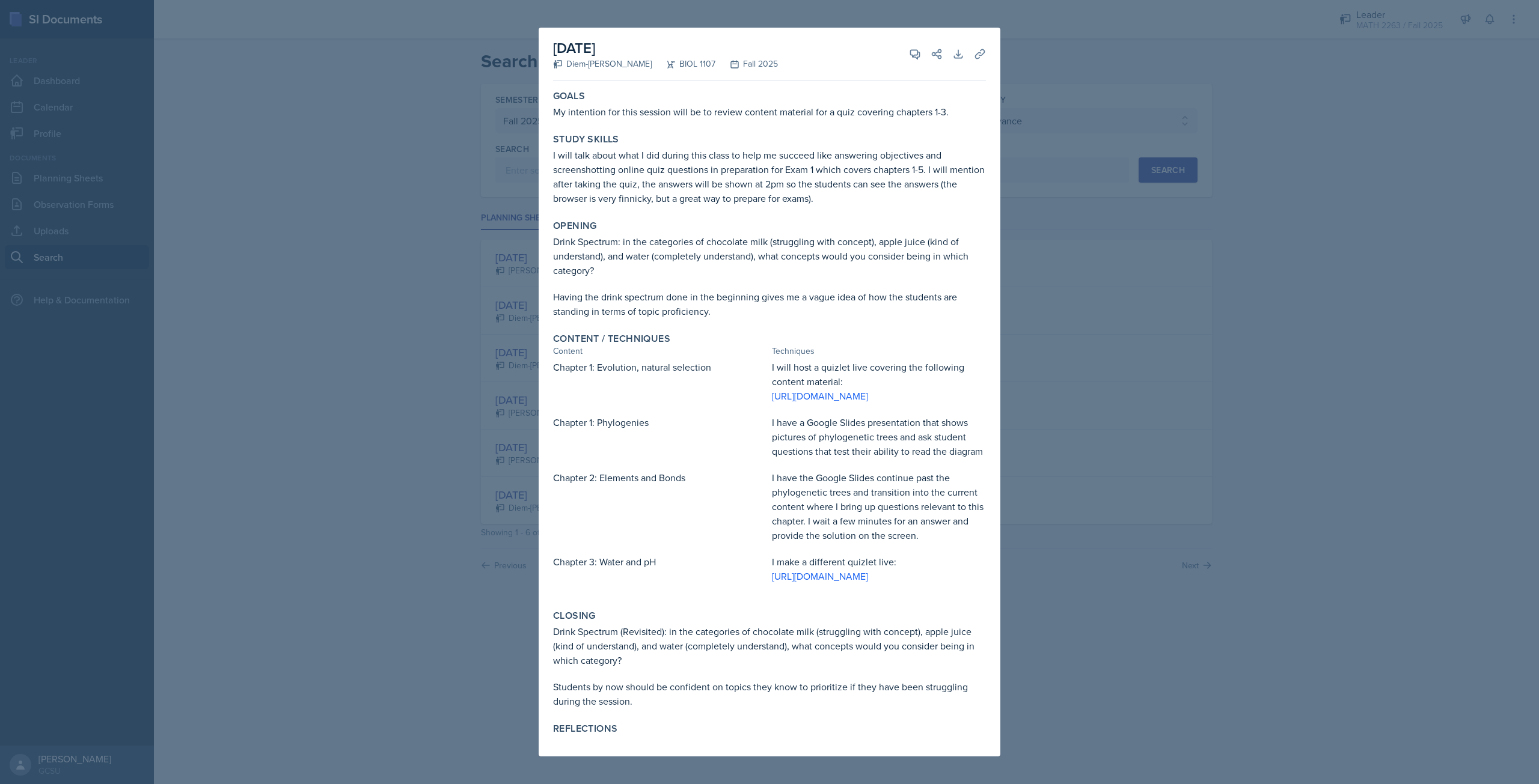
scroll to position [46, 0]
click at [1256, 452] on div at bounding box center [770, 392] width 1539 height 784
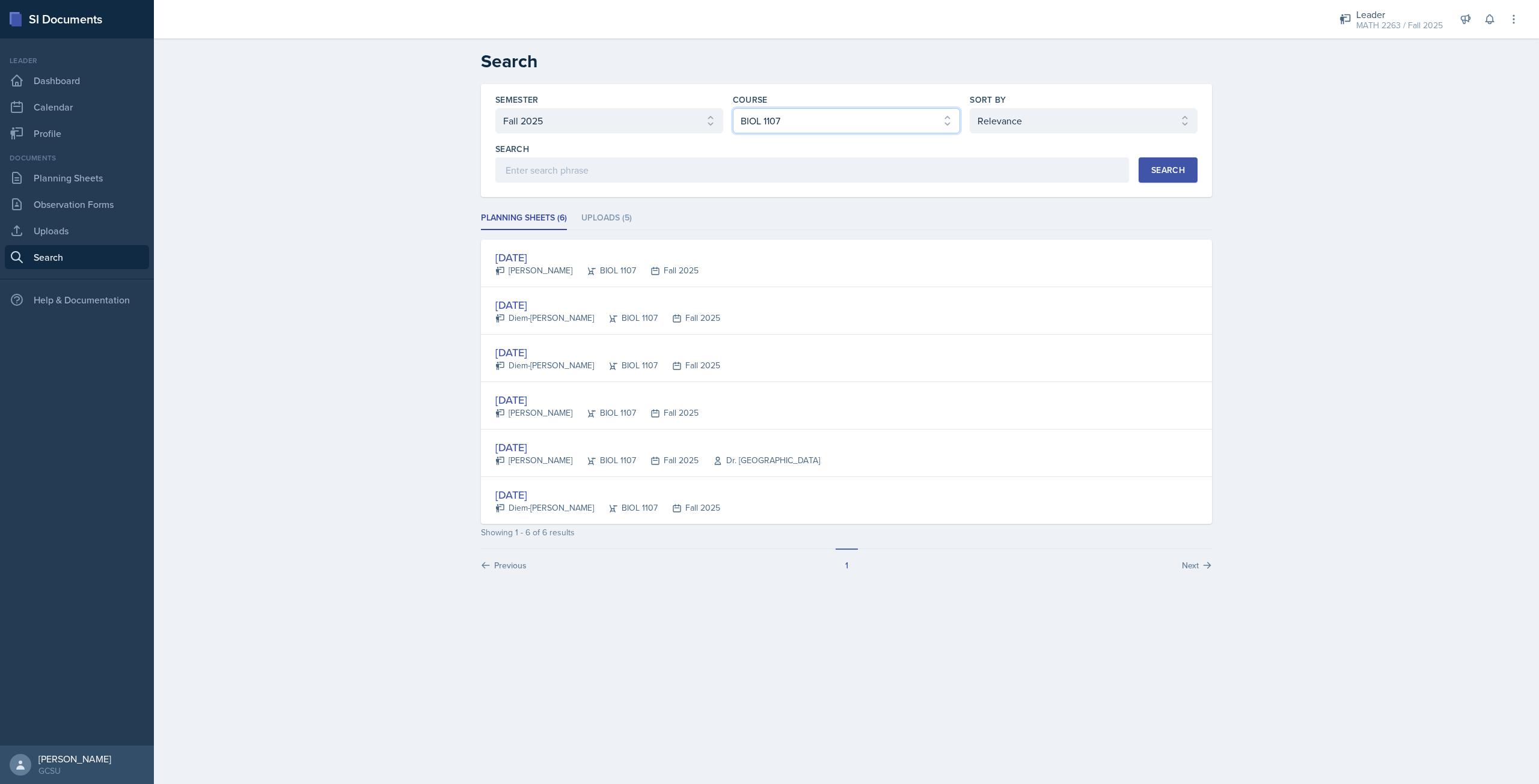
click at [835, 129] on select "Select course All ACCT 3101 ACCT 3102 ASTR 1000 BIOL 1100 BIOL 1107 BIOL 1108 B…" at bounding box center [846, 121] width 228 height 25
select select "7bd47903-3574-489d-8c9e-6ab34119391f"
click at [733, 108] on select "Select course All ACCT 3101 ACCT 3102 ASTR 1000 BIOL 1100 BIOL 1107 BIOL 1108 B…" at bounding box center [846, 121] width 228 height 25
click at [1149, 158] on button "Search" at bounding box center [1168, 170] width 59 height 25
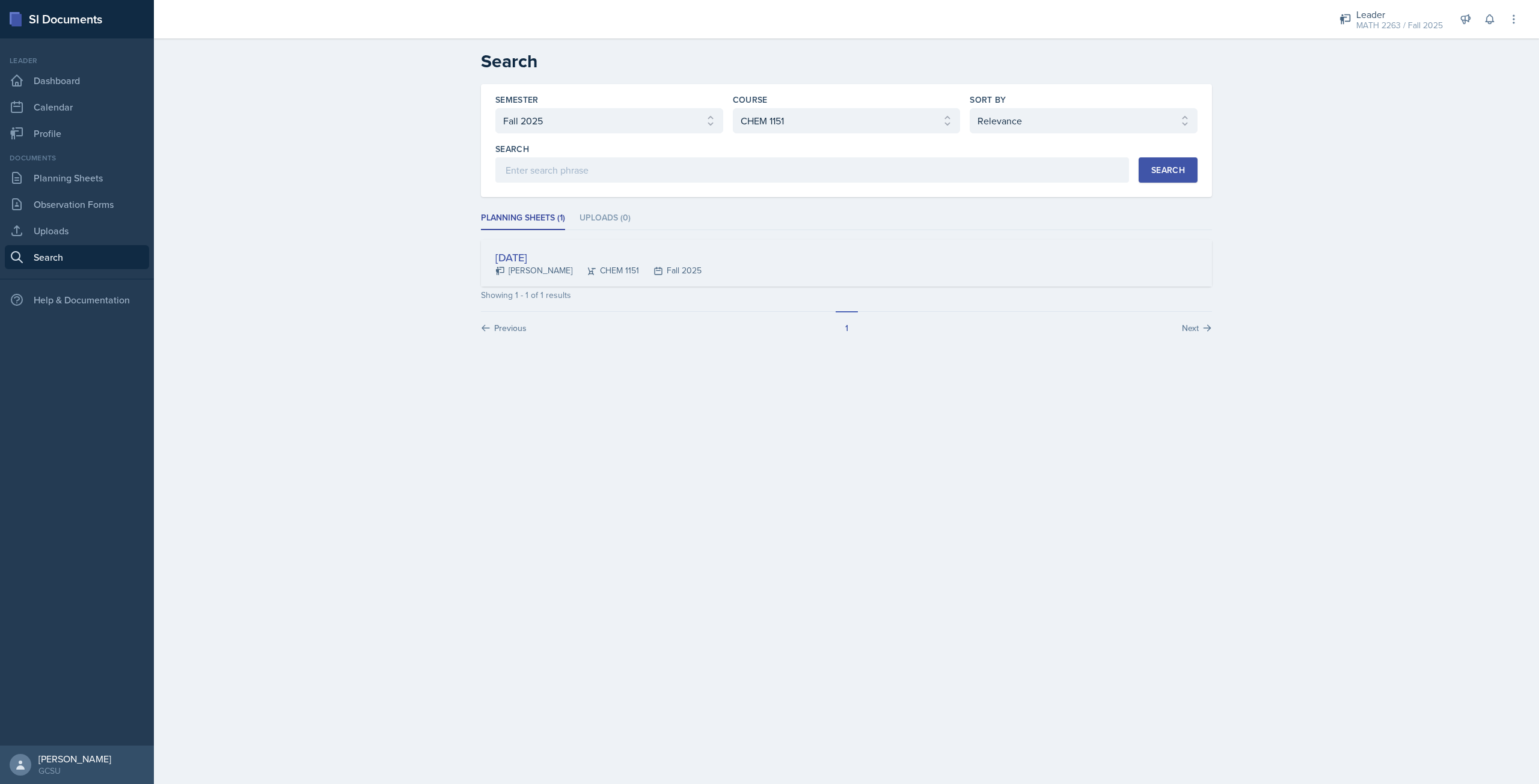
click at [548, 258] on div "[DATE]" at bounding box center [598, 258] width 206 height 16
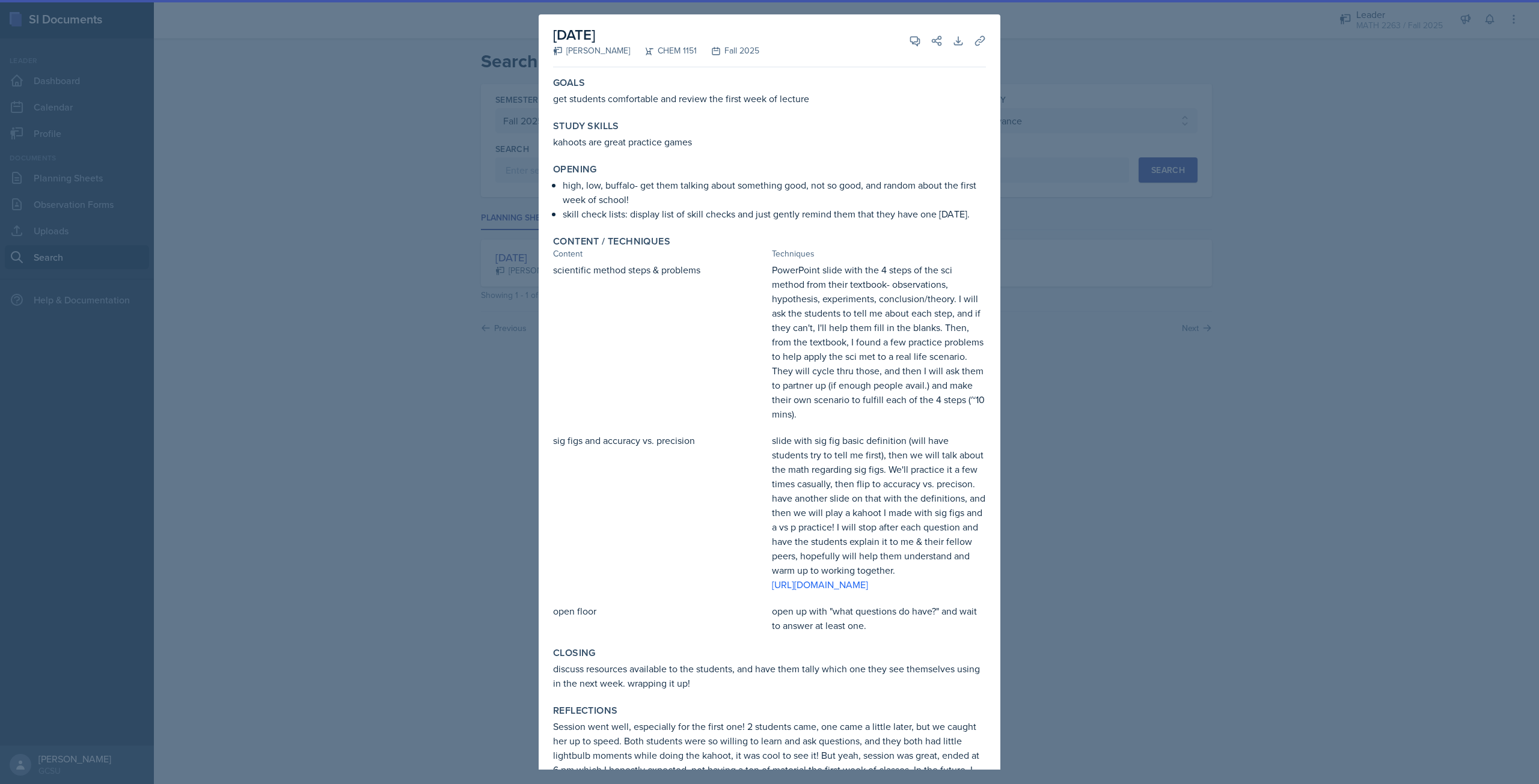
scroll to position [113, 0]
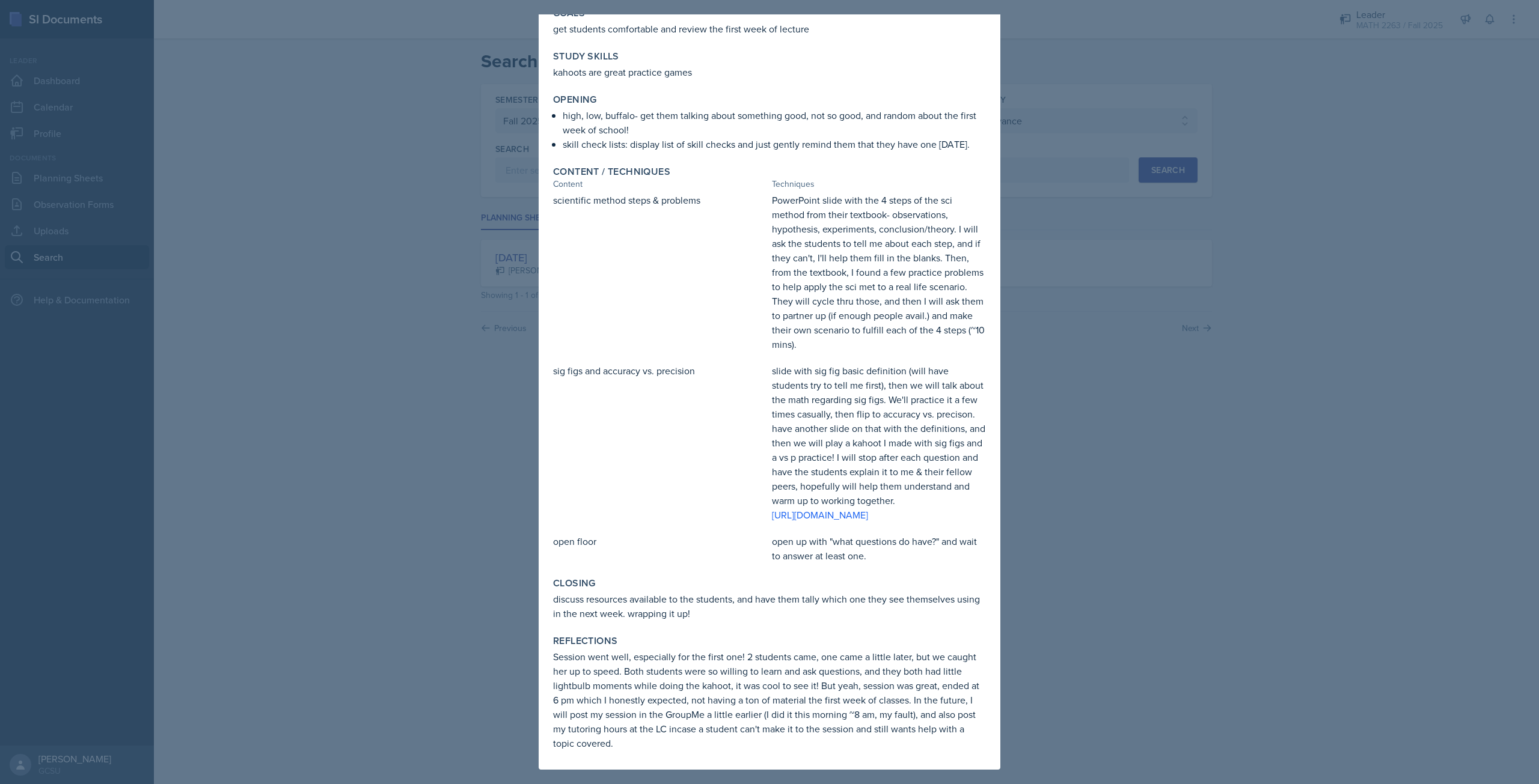
click at [1078, 437] on div at bounding box center [770, 392] width 1539 height 784
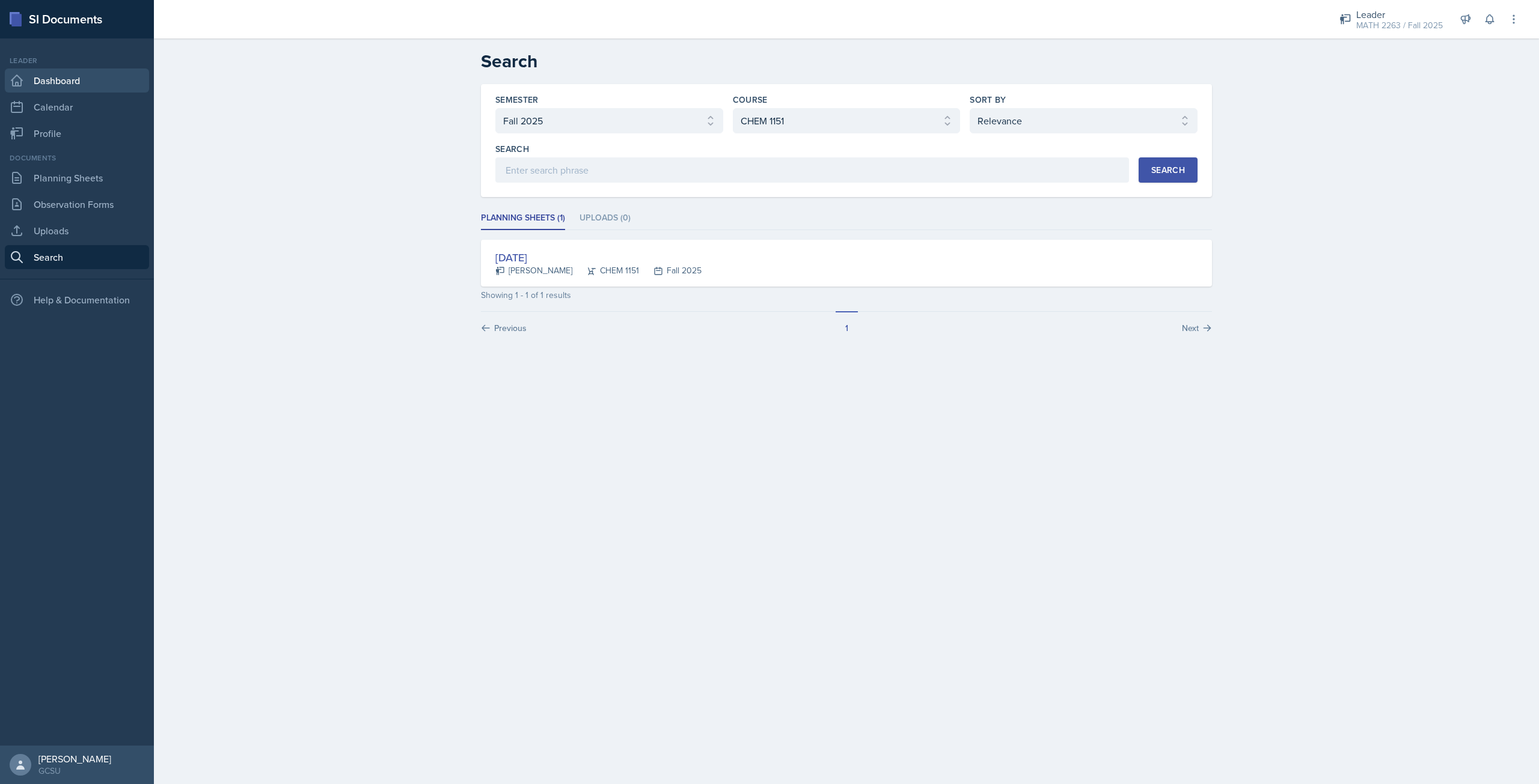
click at [81, 72] on link "Dashboard" at bounding box center [76, 81] width 144 height 24
